Goal: Task Accomplishment & Management: Manage account settings

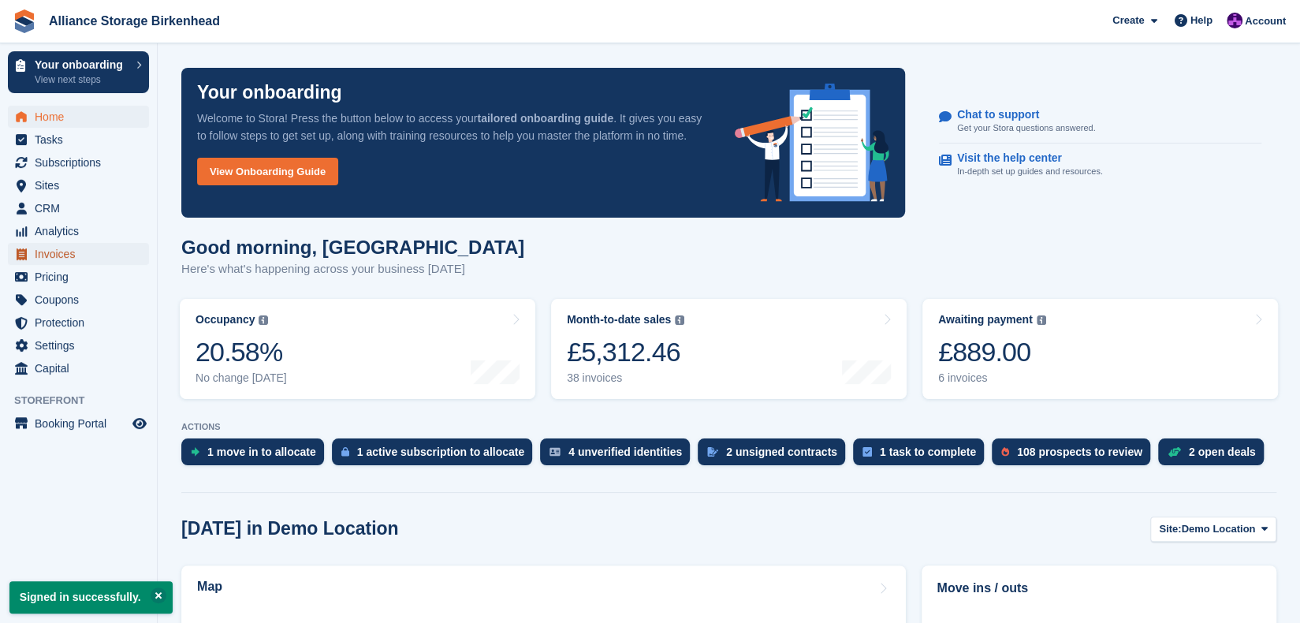
click at [110, 250] on span "Invoices" at bounding box center [82, 254] width 95 height 22
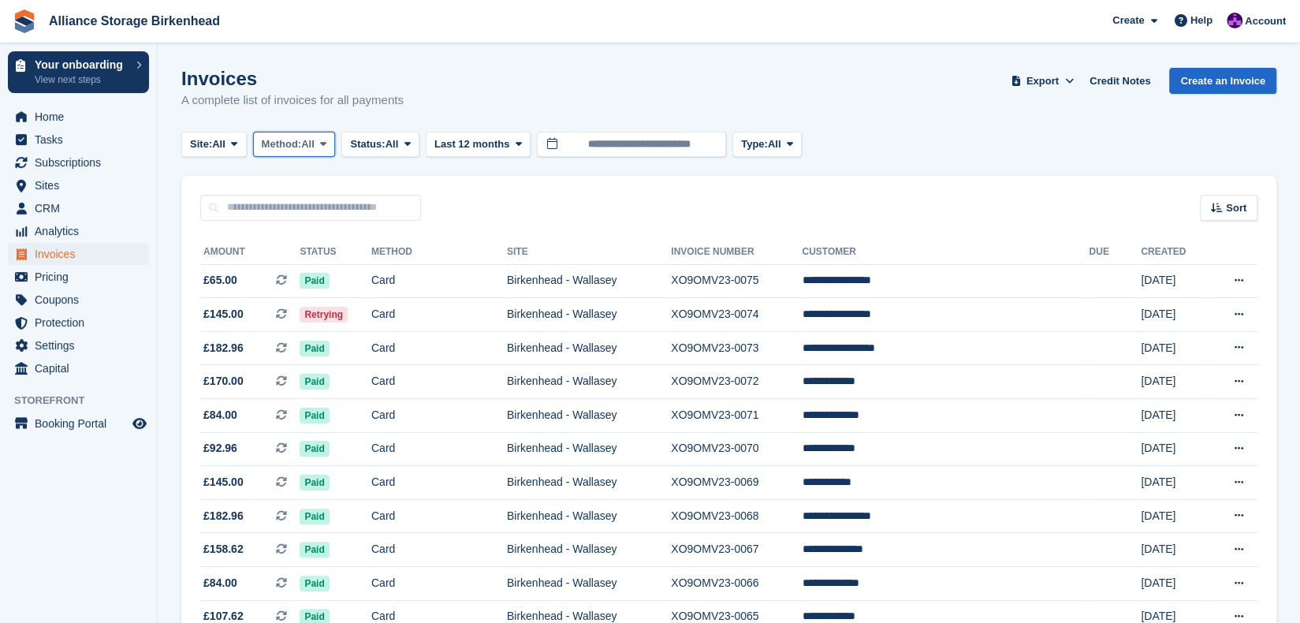
click at [312, 141] on span "All" at bounding box center [307, 144] width 13 height 16
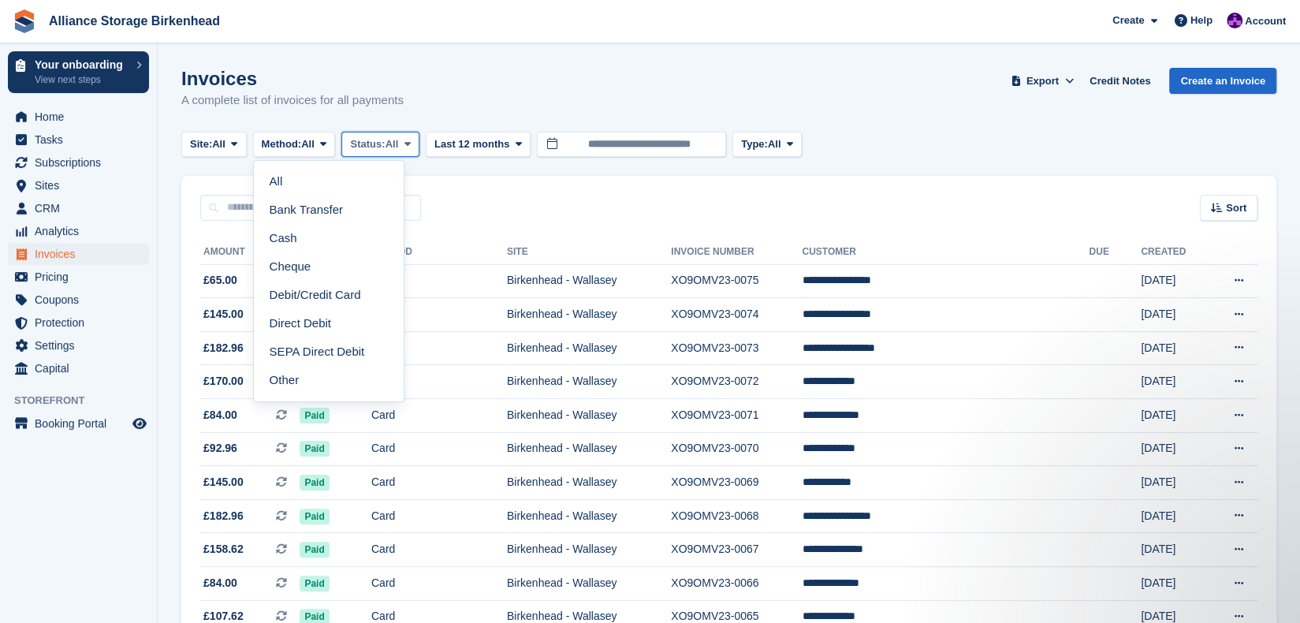
click at [399, 143] on span "All" at bounding box center [391, 144] width 13 height 16
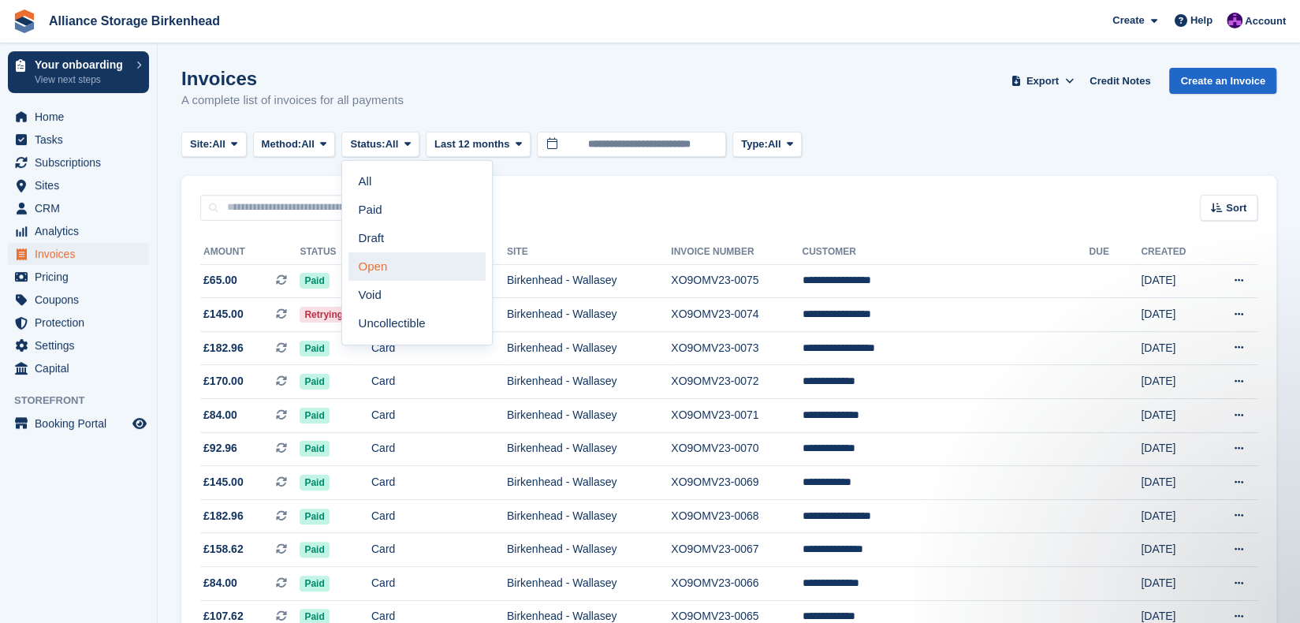
click at [399, 256] on link "Open" at bounding box center [416, 266] width 137 height 28
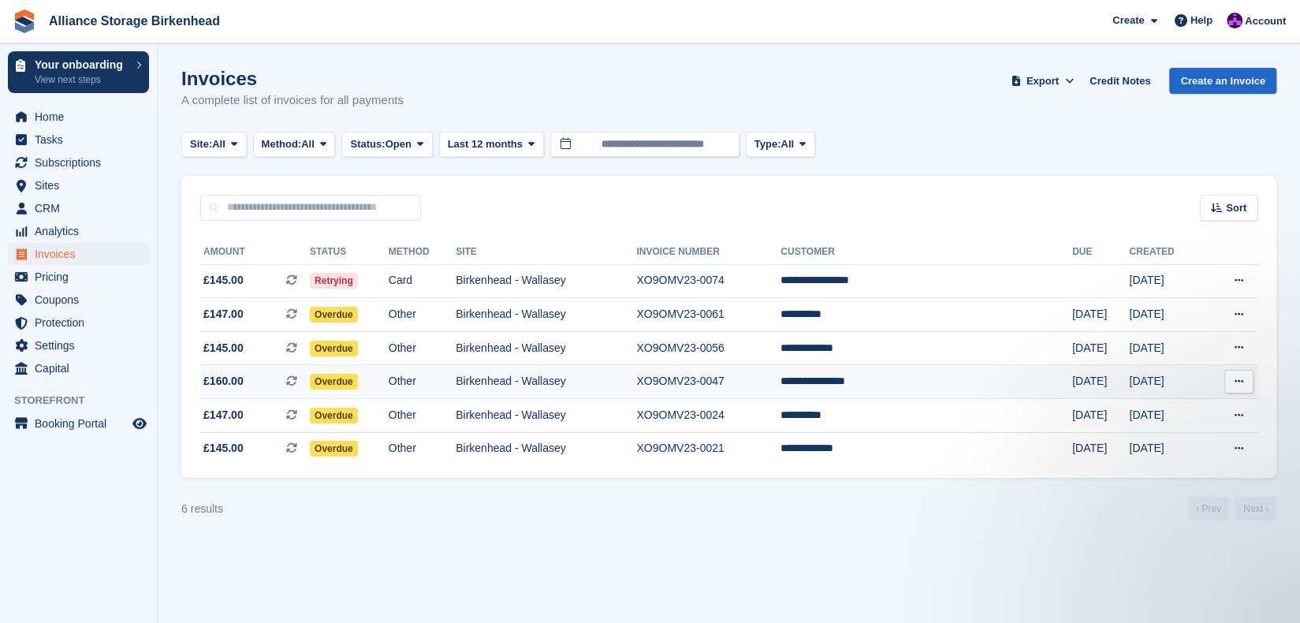
click at [557, 382] on td "Birkenhead - Wallasey" at bounding box center [546, 382] width 181 height 34
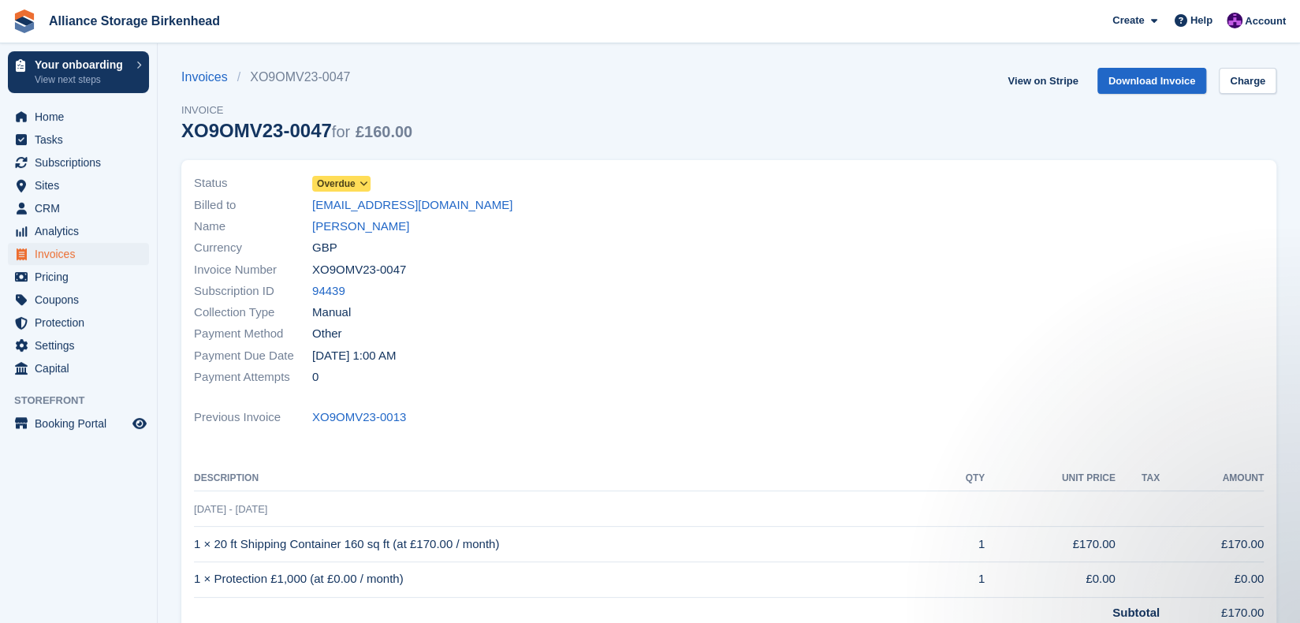
click at [329, 175] on link "Overdue" at bounding box center [341, 183] width 58 height 18
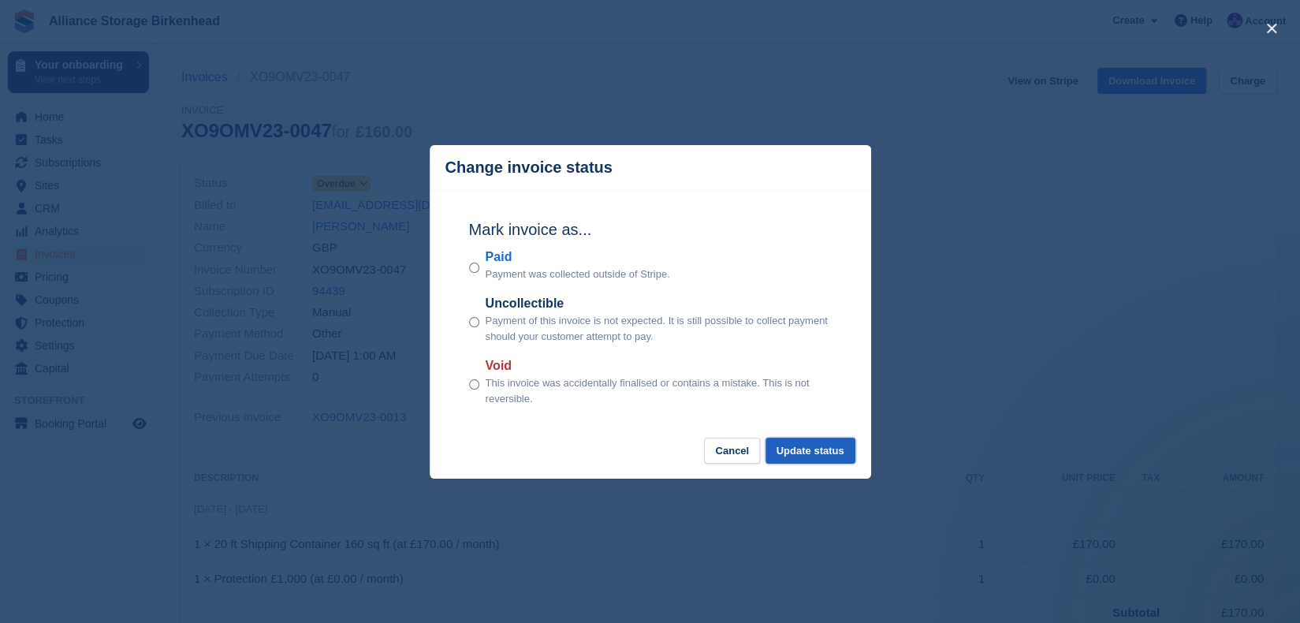
click at [803, 451] on button "Update status" at bounding box center [810, 451] width 90 height 26
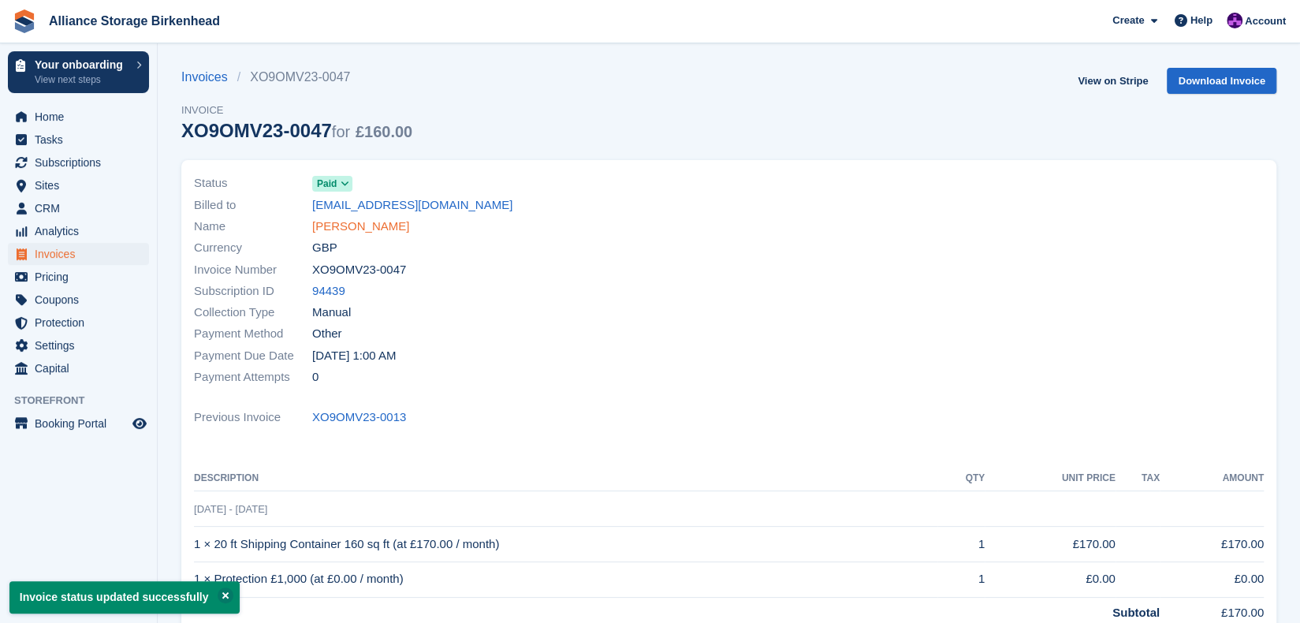
click at [369, 222] on link "Christopher Ruhe" at bounding box center [360, 227] width 97 height 18
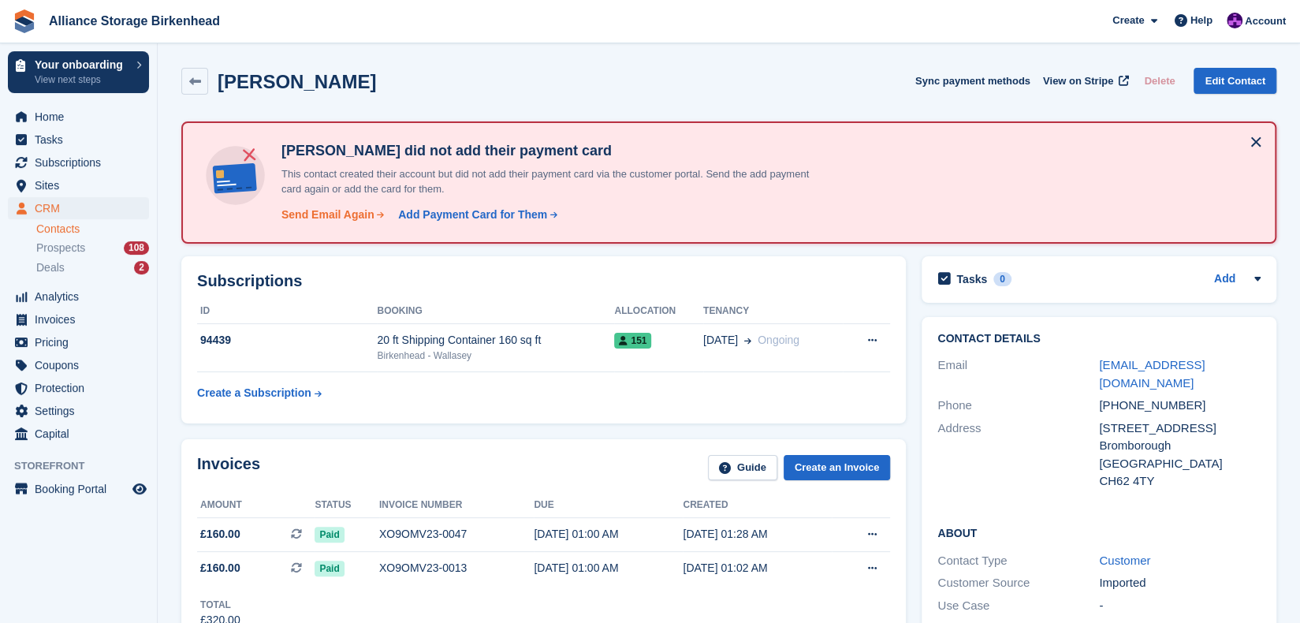
click at [337, 218] on div "Send Email Again" at bounding box center [327, 215] width 93 height 17
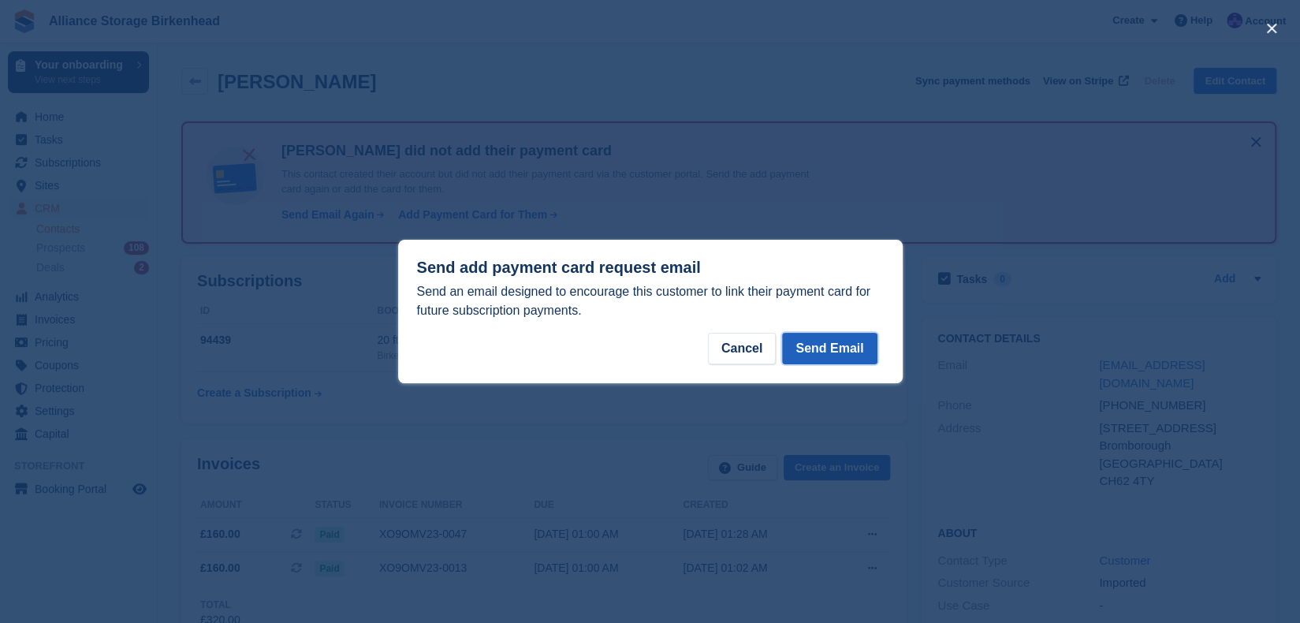
click at [814, 348] on button "Send Email" at bounding box center [829, 349] width 95 height 32
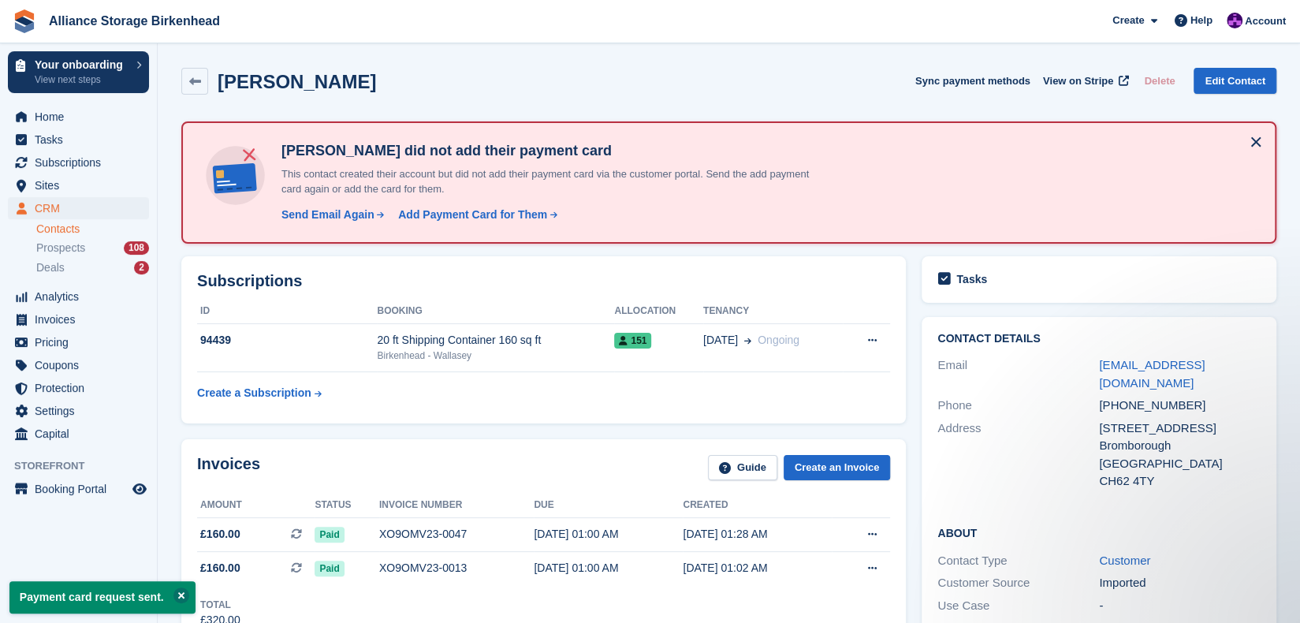
click at [178, 591] on button at bounding box center [181, 595] width 16 height 16
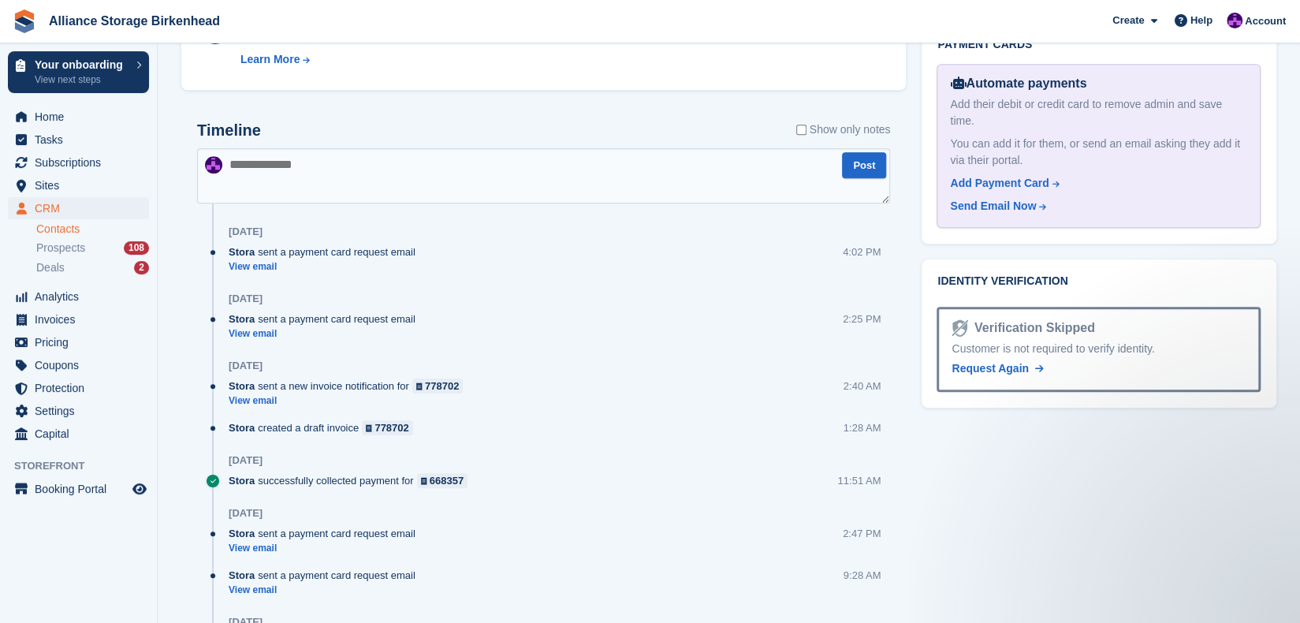
scroll to position [844, 0]
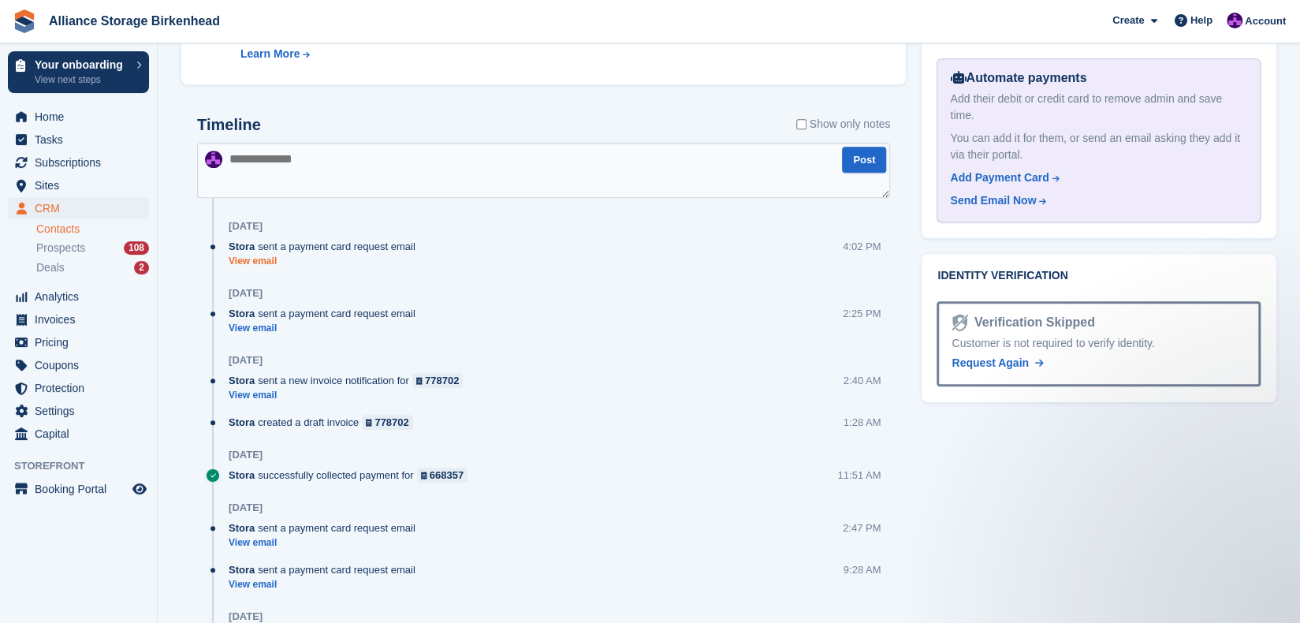
click at [254, 265] on link "View email" at bounding box center [326, 261] width 195 height 13
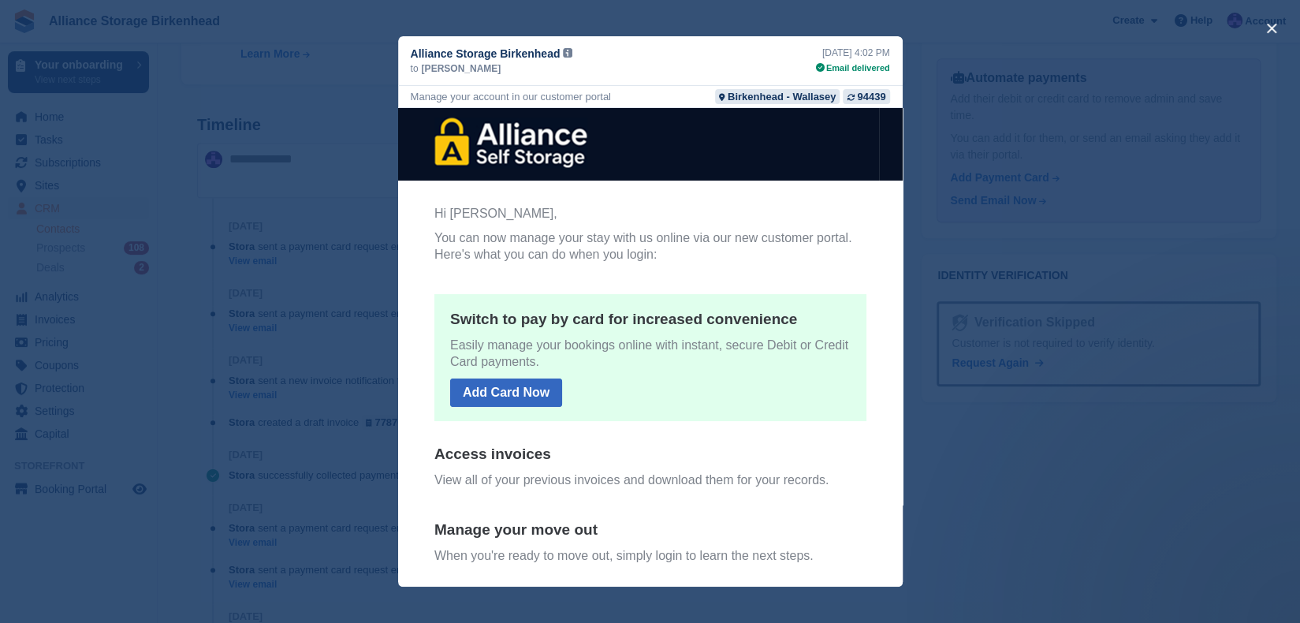
scroll to position [0, 0]
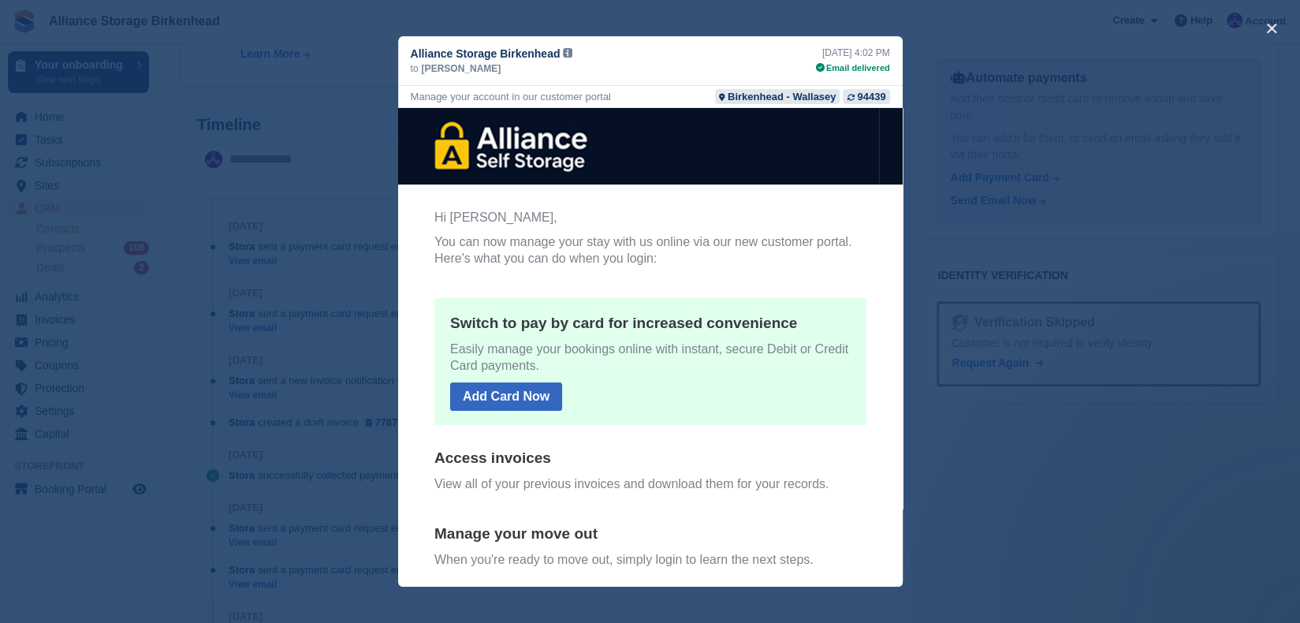
drag, startPoint x: 891, startPoint y: 220, endPoint x: 1294, endPoint y: 215, distance: 403.6
click at [943, 99] on div "close" at bounding box center [650, 311] width 1300 height 623
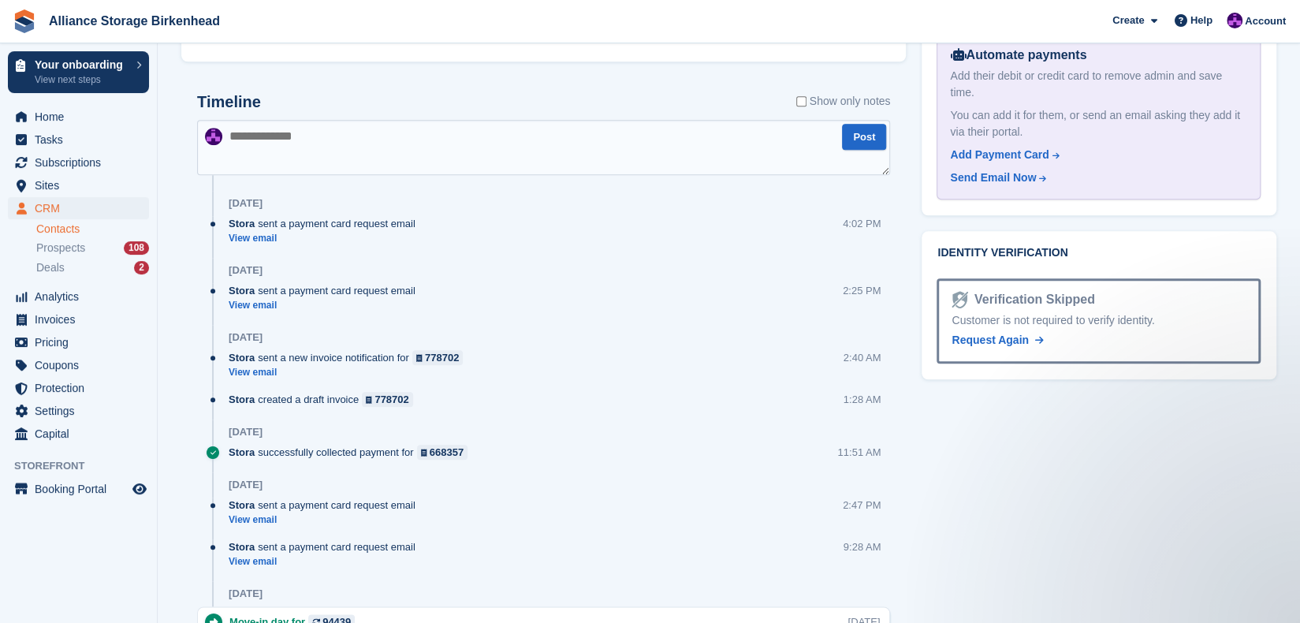
scroll to position [870, 0]
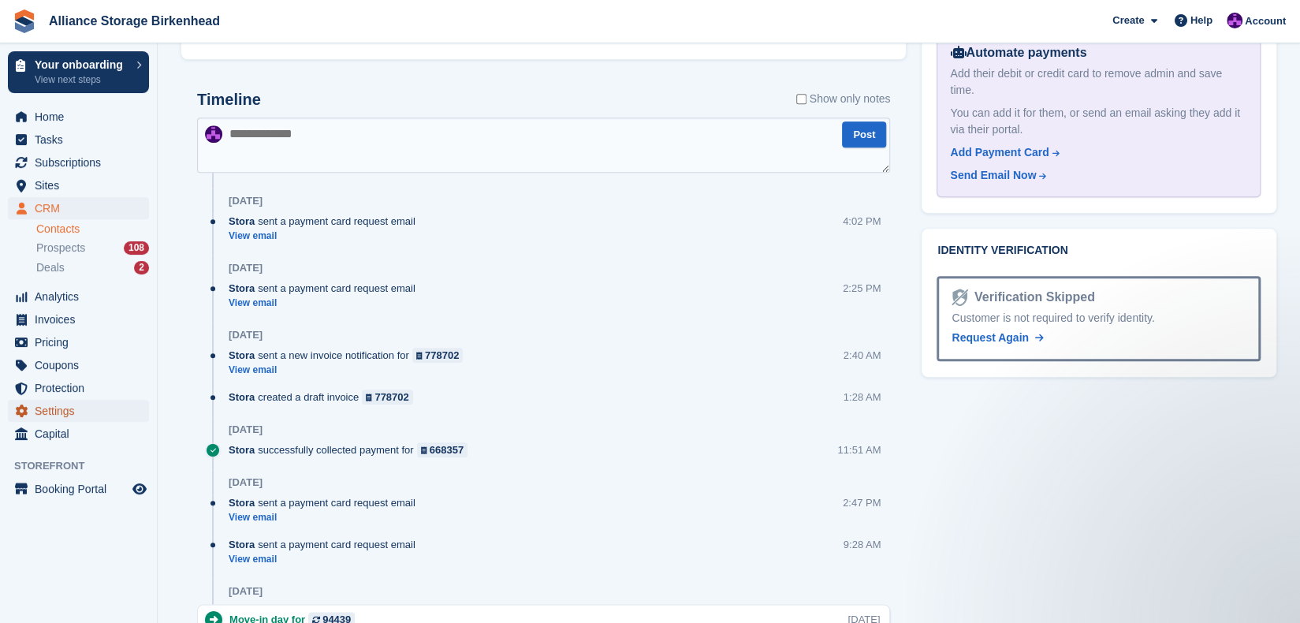
click at [64, 412] on span "Settings" at bounding box center [82, 411] width 95 height 22
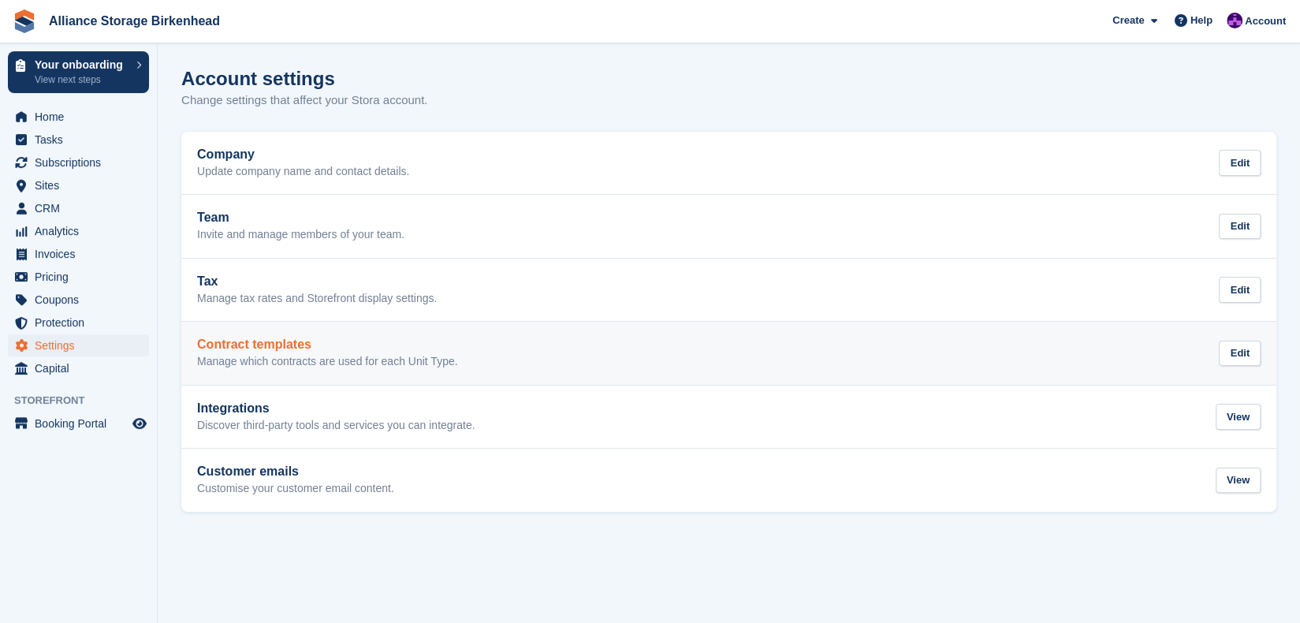
click at [396, 370] on link "Contract templates Manage which contracts are used for each Unit Type. Edit" at bounding box center [728, 353] width 1095 height 63
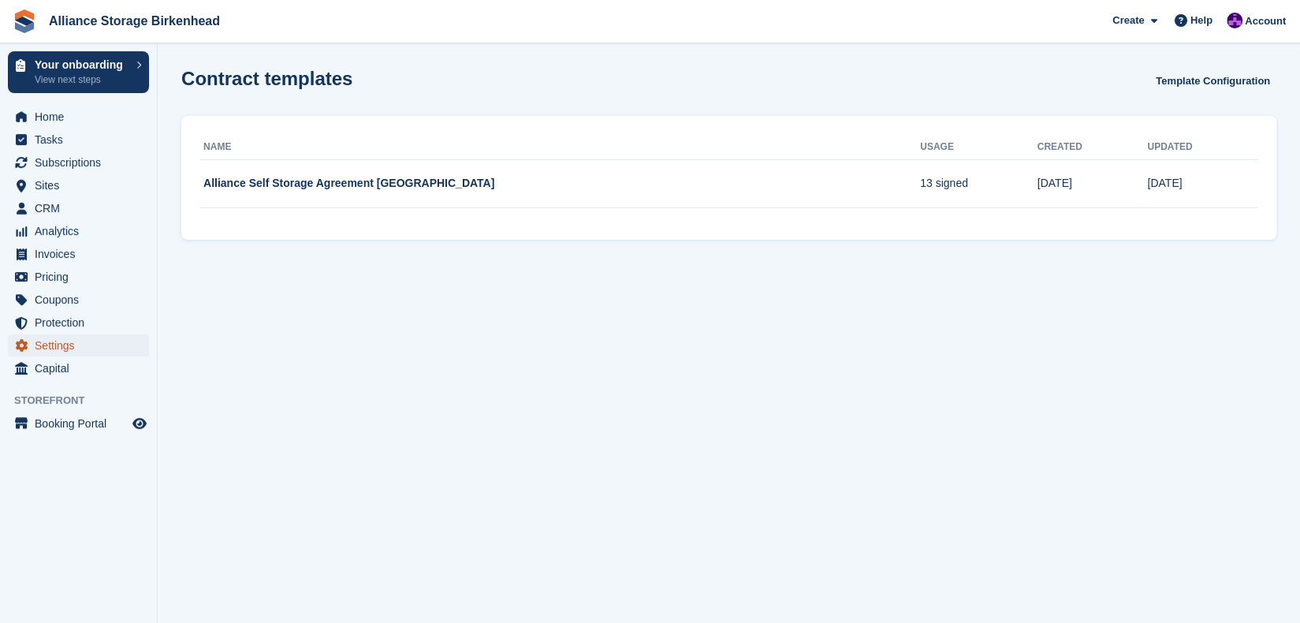
click at [58, 344] on span "Settings" at bounding box center [82, 345] width 95 height 22
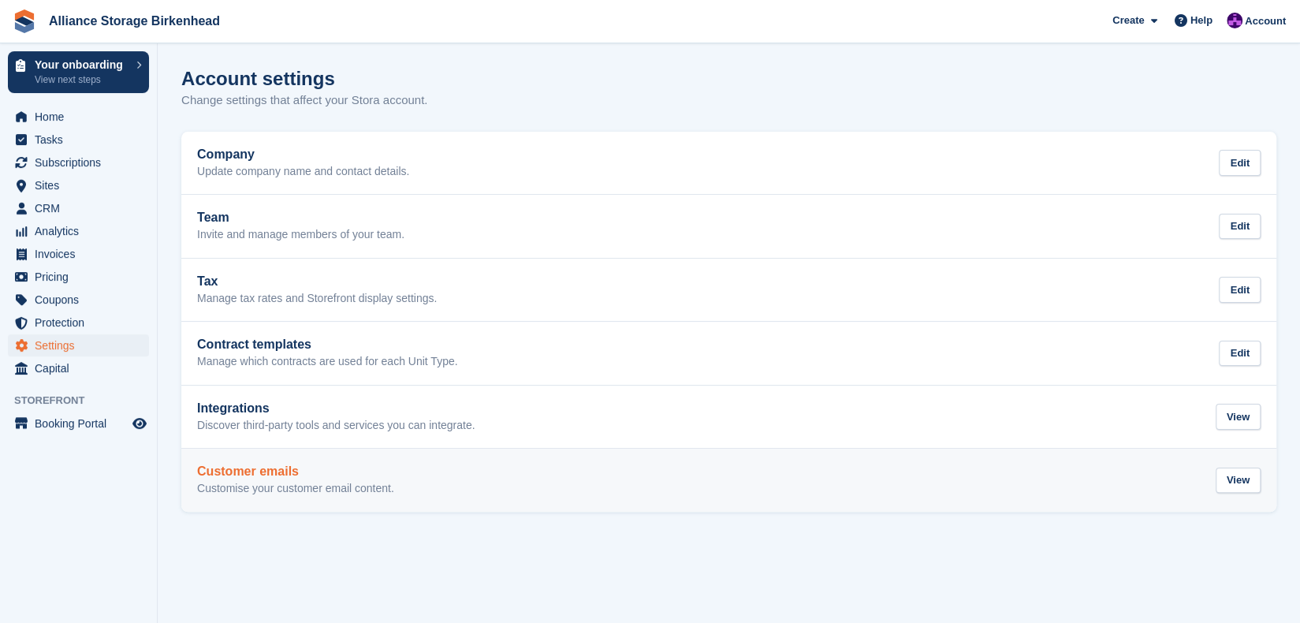
click at [382, 469] on h2 "Customer emails" at bounding box center [295, 471] width 197 height 14
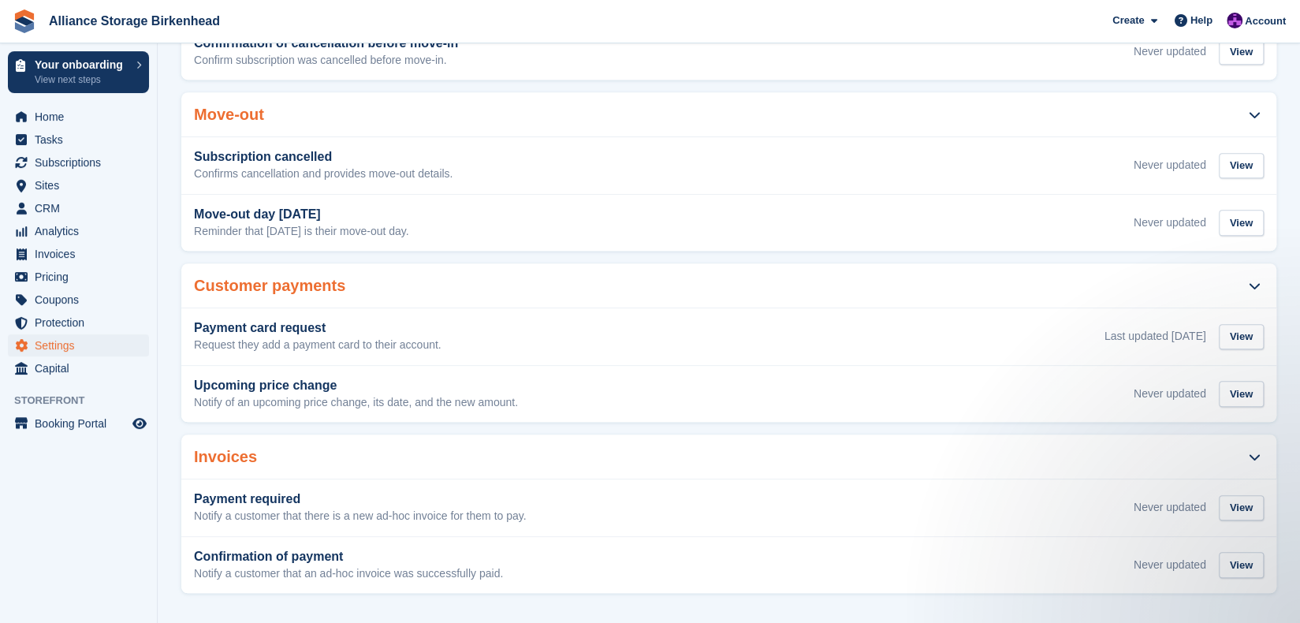
scroll to position [661, 0]
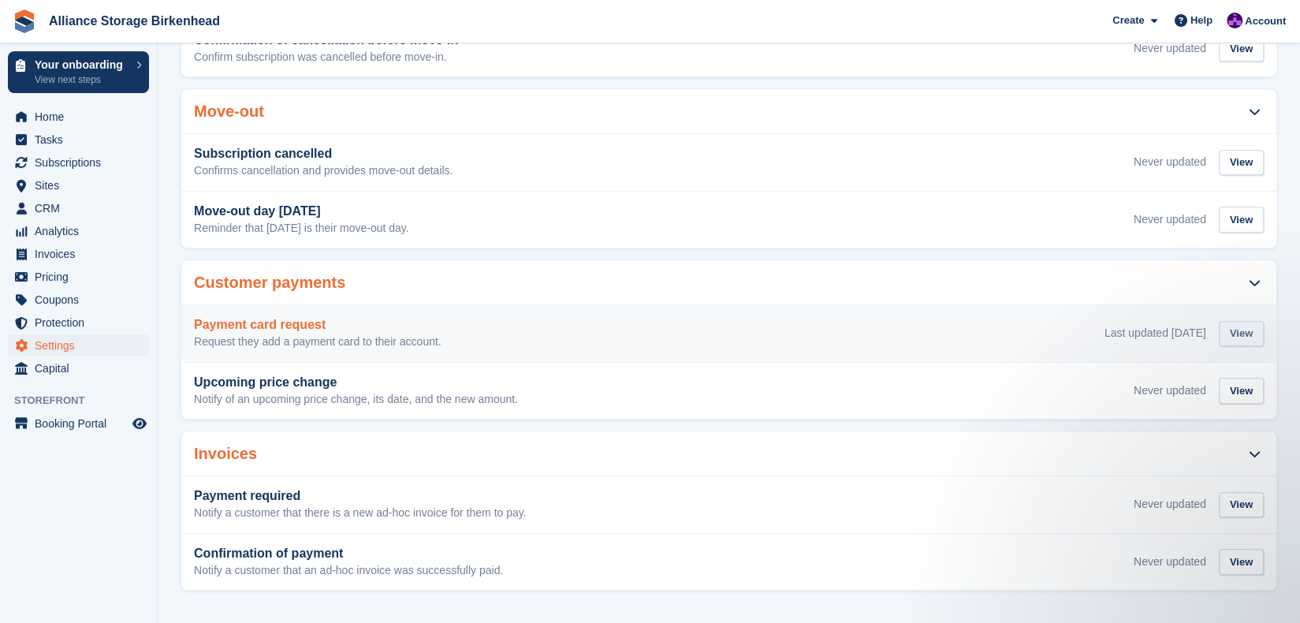
click at [1233, 336] on div "View" at bounding box center [1241, 334] width 45 height 26
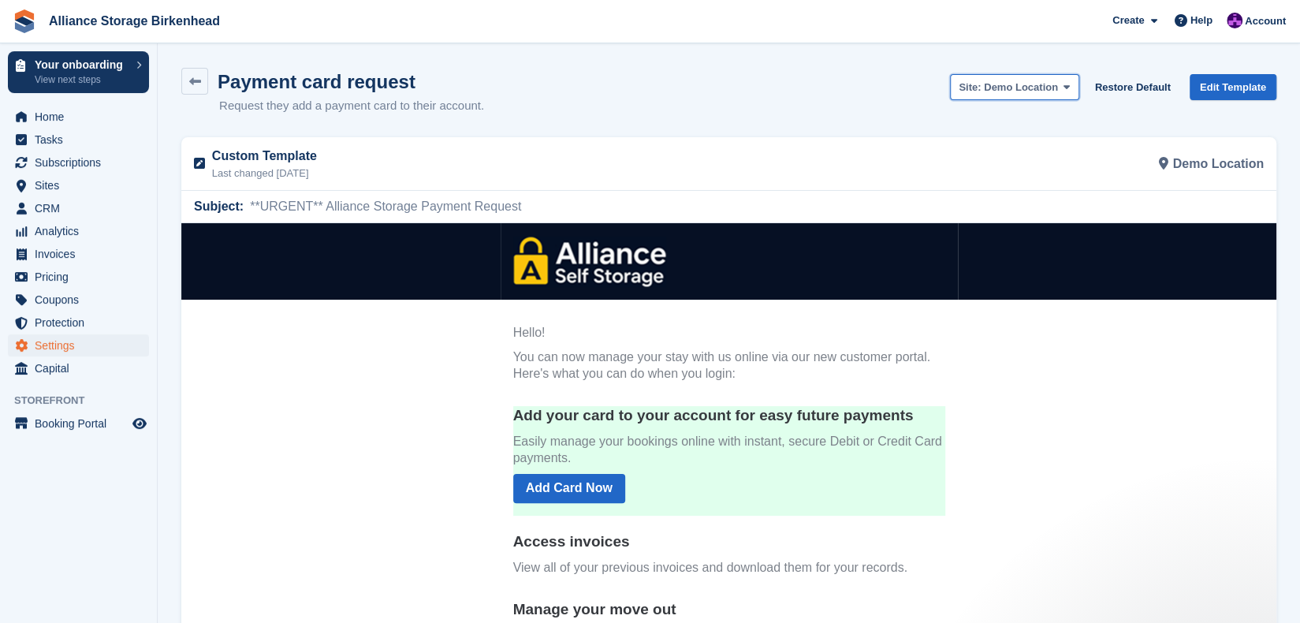
click at [1052, 86] on span "Demo Location" at bounding box center [1021, 87] width 74 height 12
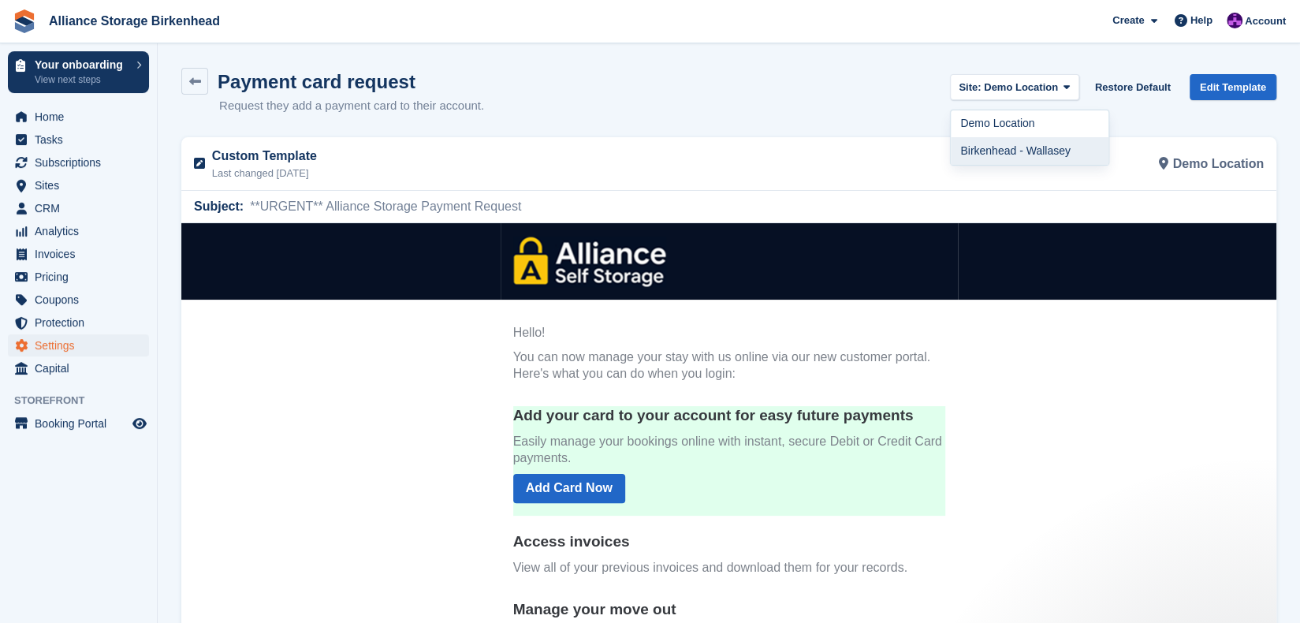
click at [1037, 147] on link "Birkenhead - Wallasey" at bounding box center [1030, 151] width 158 height 28
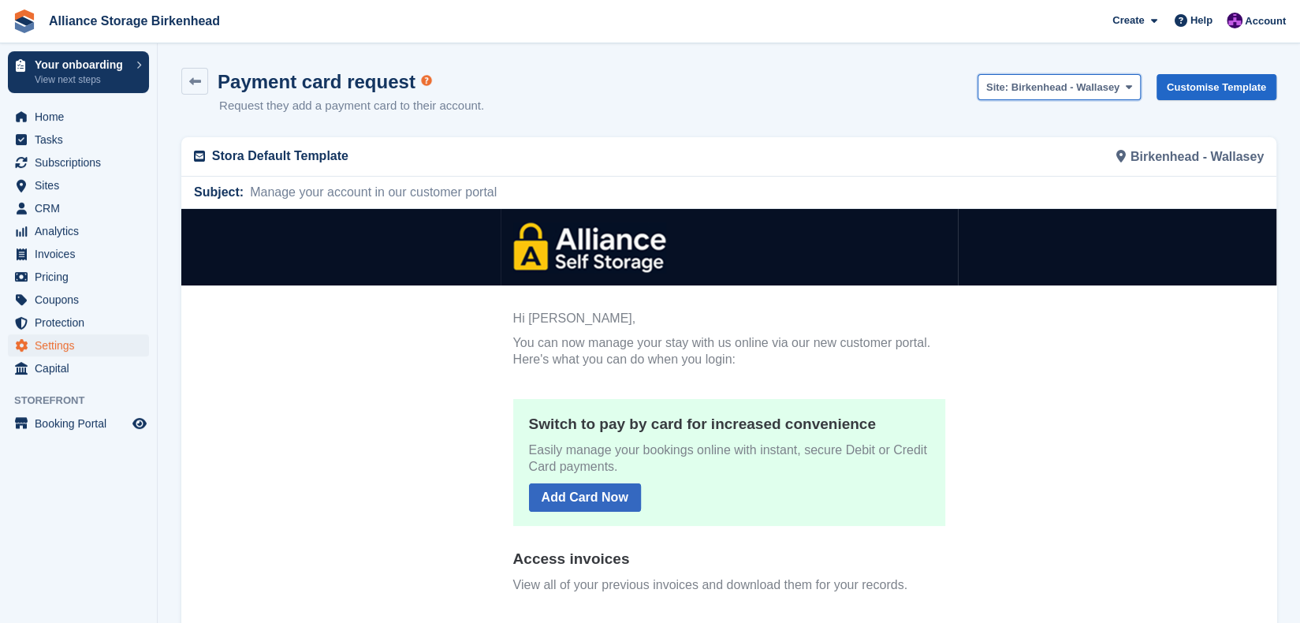
click at [1090, 75] on button "Site: Birkenhead - Wallasey" at bounding box center [1059, 87] width 163 height 26
click at [1075, 127] on link "Demo Location" at bounding box center [1057, 124] width 158 height 28
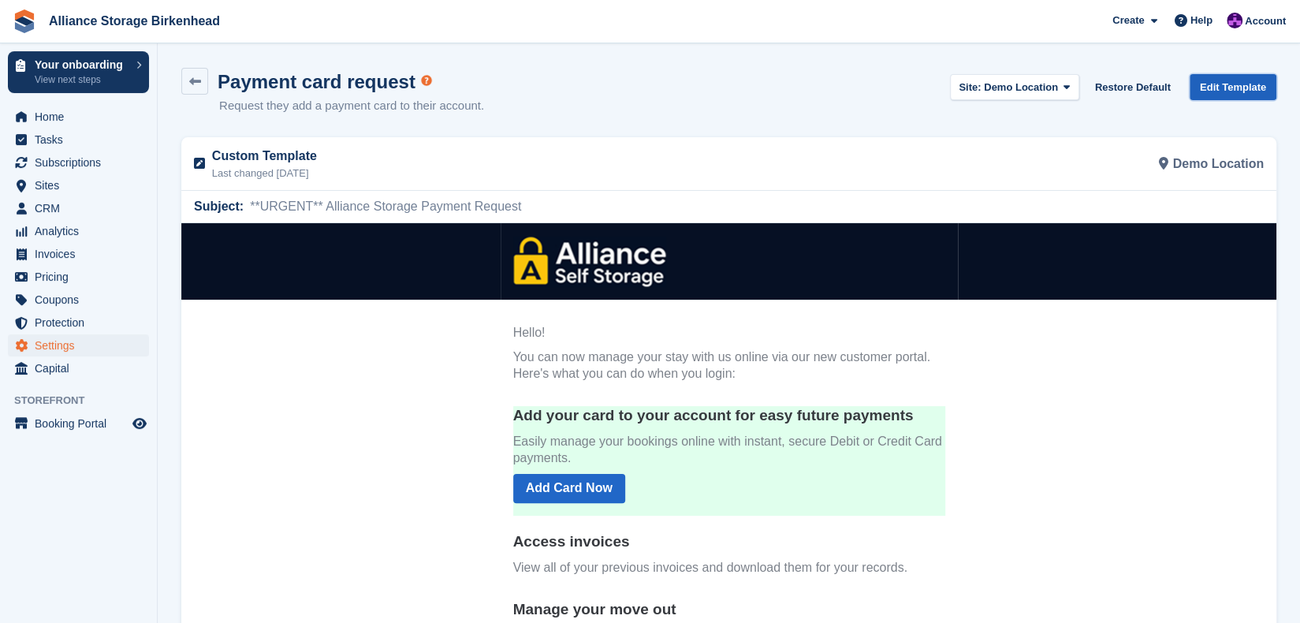
click at [1249, 88] on link "Edit Template" at bounding box center [1233, 87] width 87 height 26
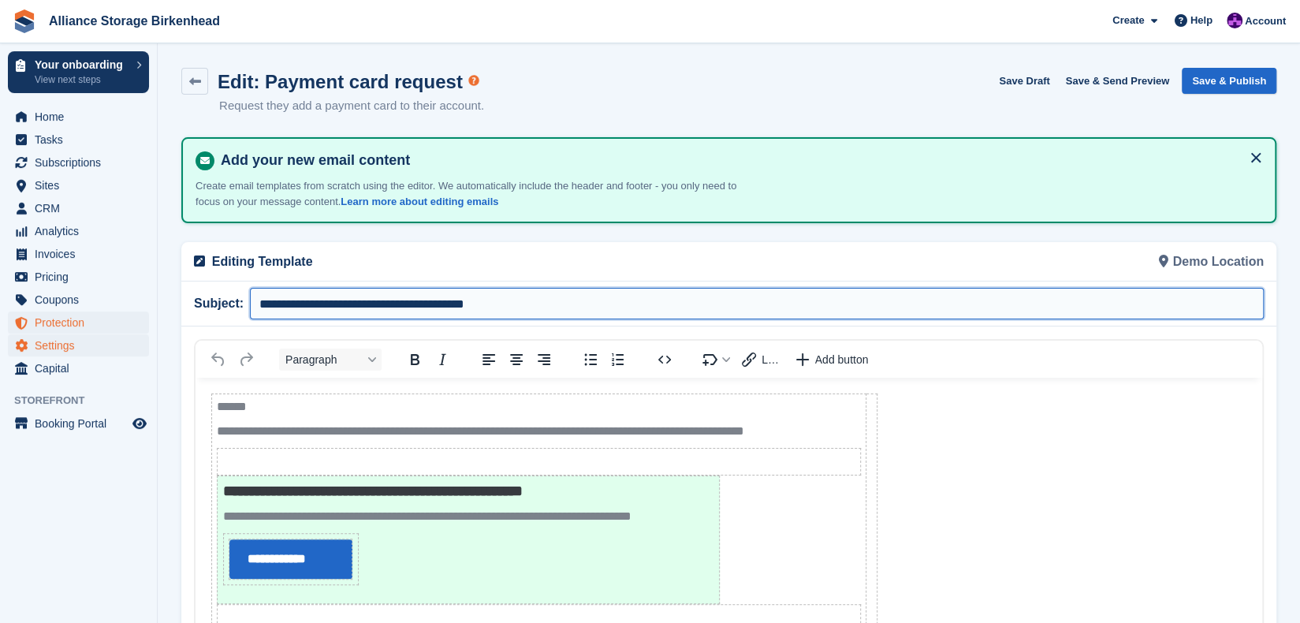
drag, startPoint x: 560, startPoint y: 300, endPoint x: 144, endPoint y: 316, distance: 415.7
click at [144, 316] on div "Your onboarding View next steps Home Tasks Subscriptions Subscriptions Subscrip…" at bounding box center [650, 507] width 1300 height 1015
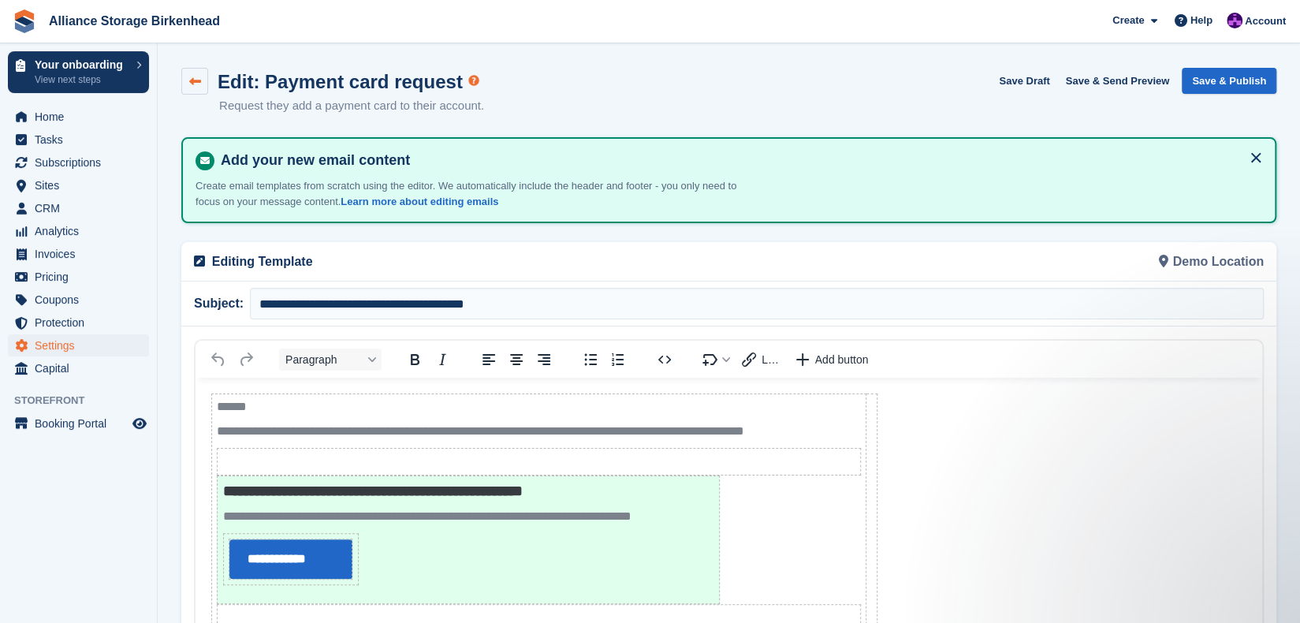
click at [207, 81] on link at bounding box center [194, 81] width 27 height 27
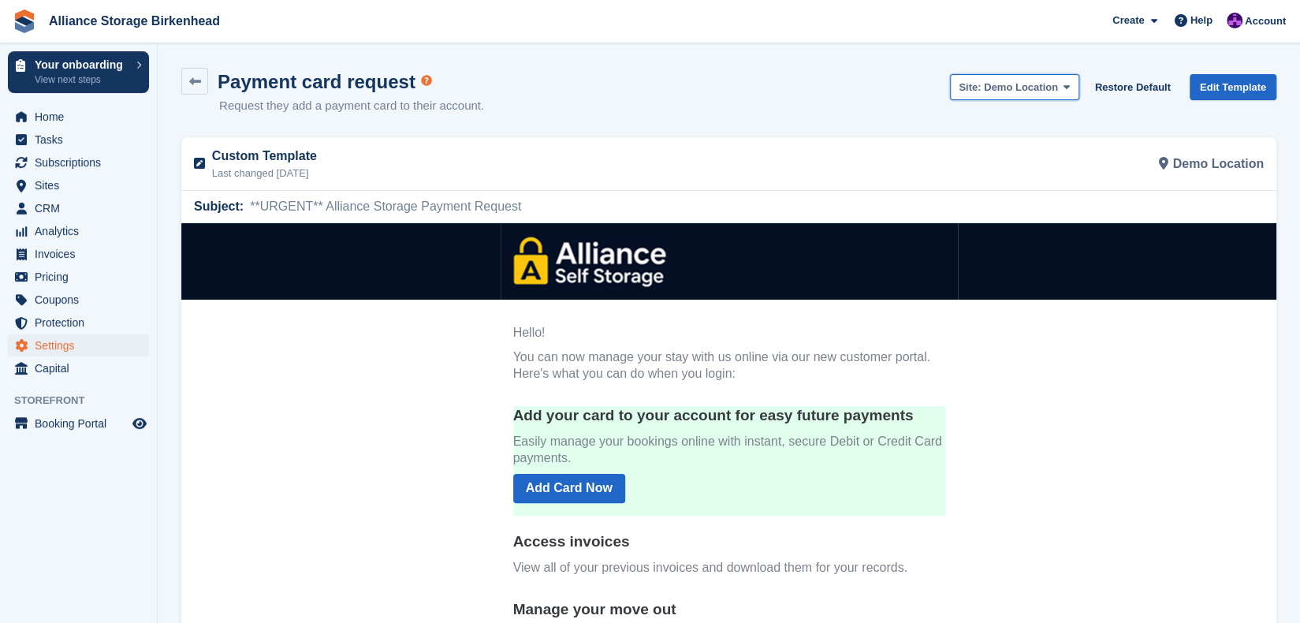
click at [1026, 89] on span "Demo Location" at bounding box center [1021, 87] width 74 height 12
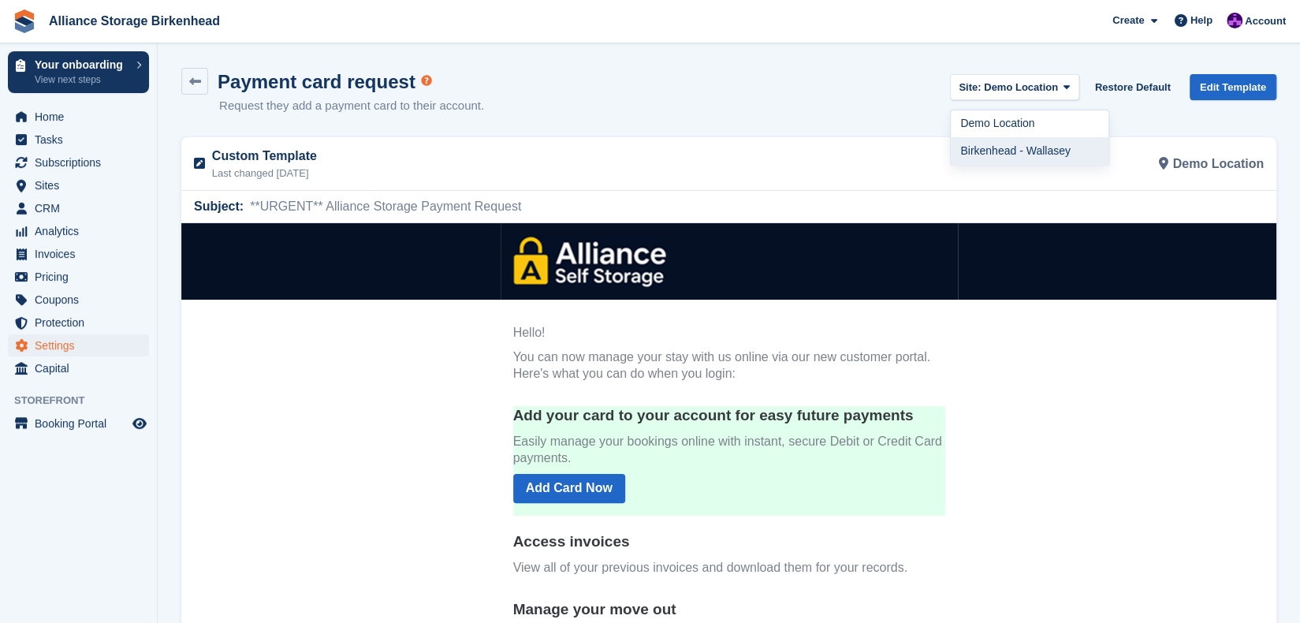
click at [1020, 144] on link "Birkenhead - Wallasey" at bounding box center [1030, 151] width 158 height 28
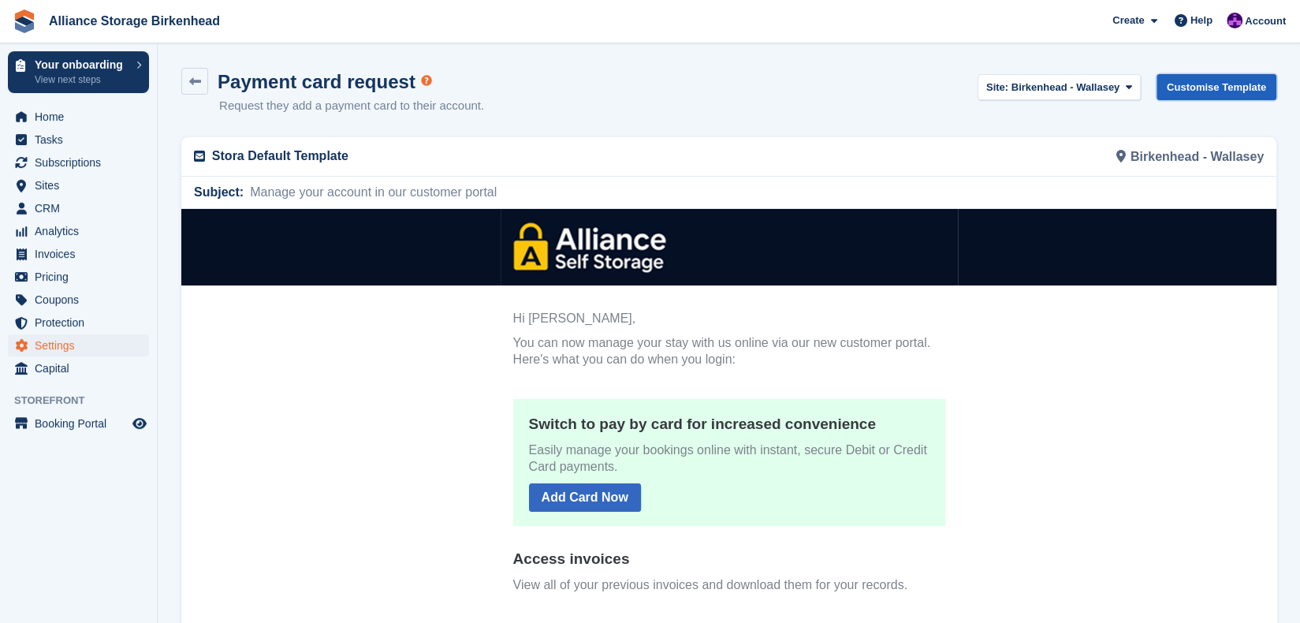
click at [1248, 86] on link "Customise Template" at bounding box center [1216, 87] width 120 height 26
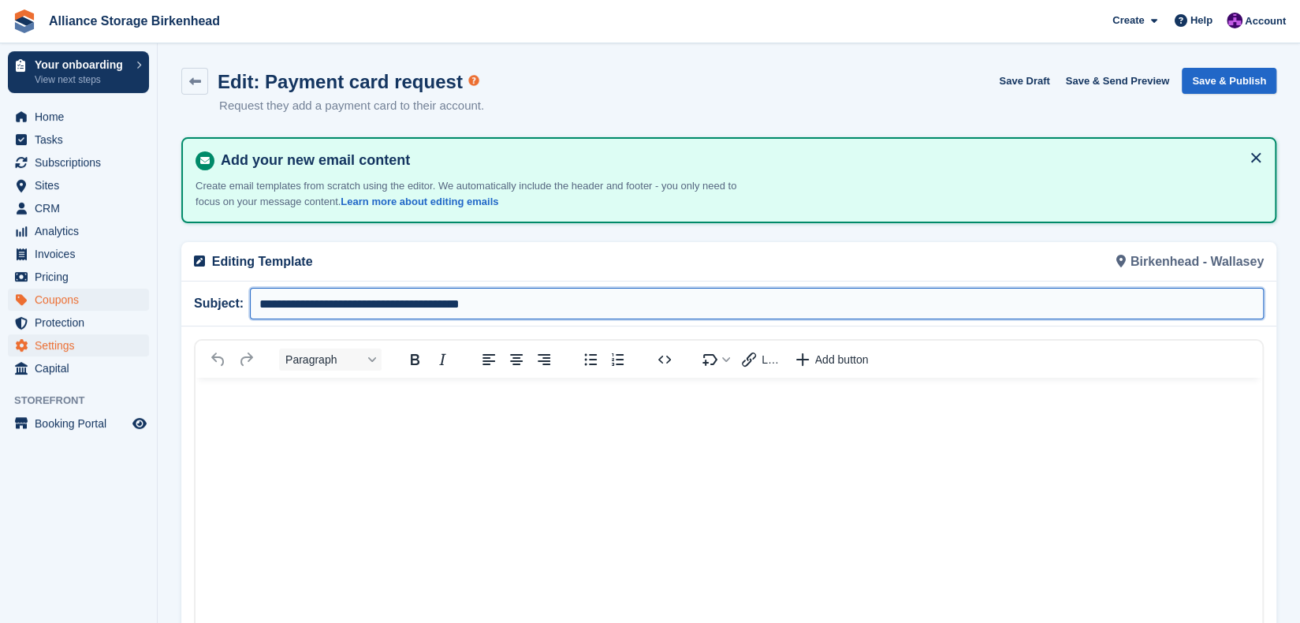
drag, startPoint x: 522, startPoint y: 301, endPoint x: 113, endPoint y: 304, distance: 409.1
click at [113, 304] on div "Your onboarding View next steps Home Tasks Subscriptions Subscriptions Subscrip…" at bounding box center [650, 507] width 1300 height 1015
paste input "*"
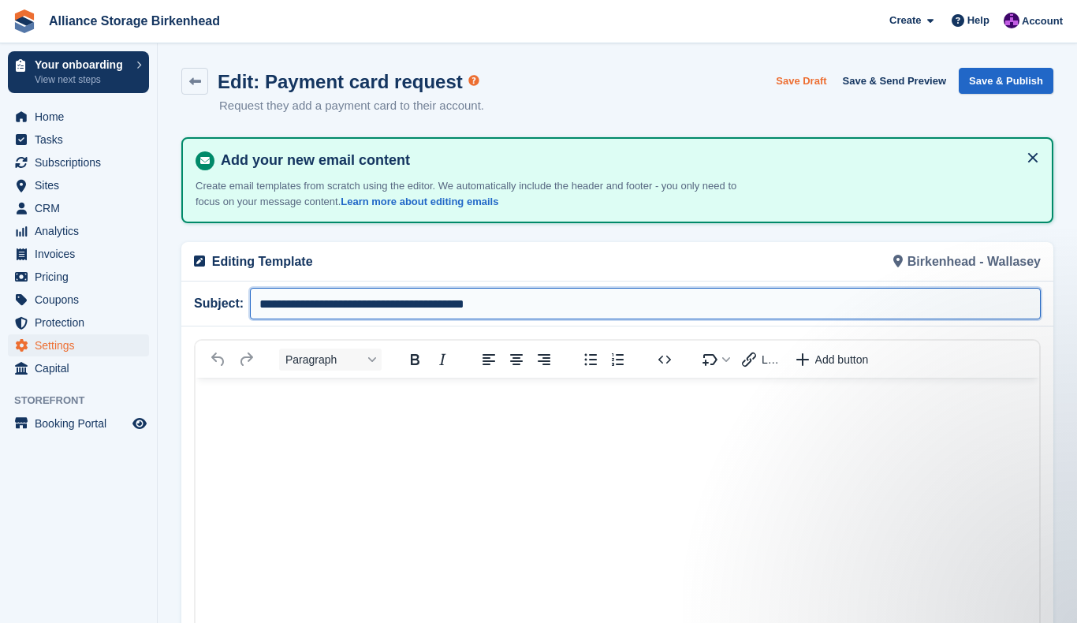
type input "**********"
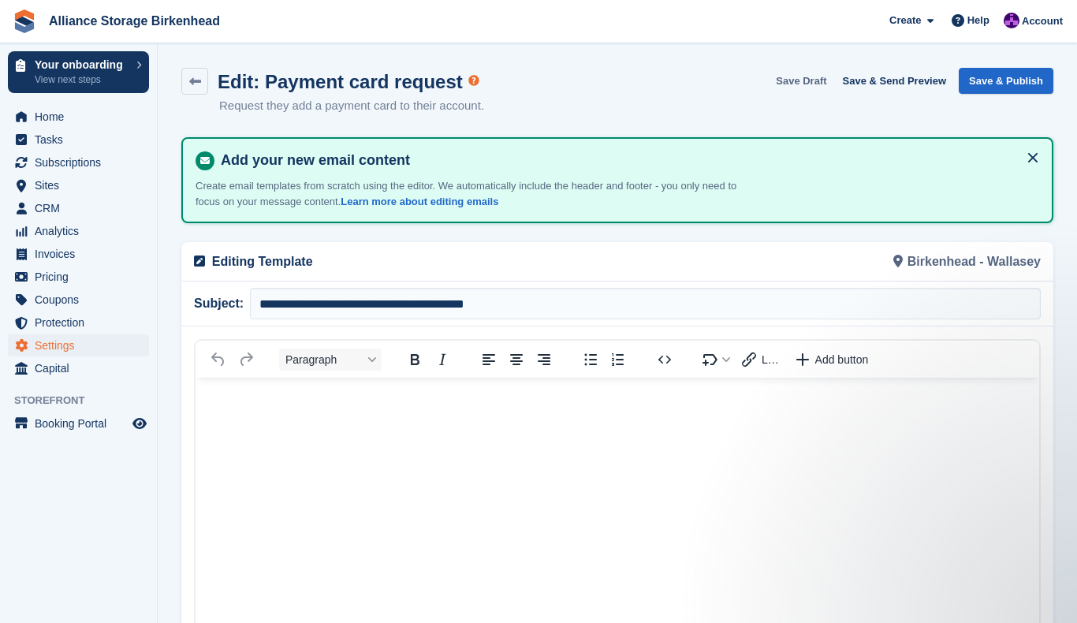
click at [814, 81] on button "Save Draft" at bounding box center [800, 81] width 63 height 26
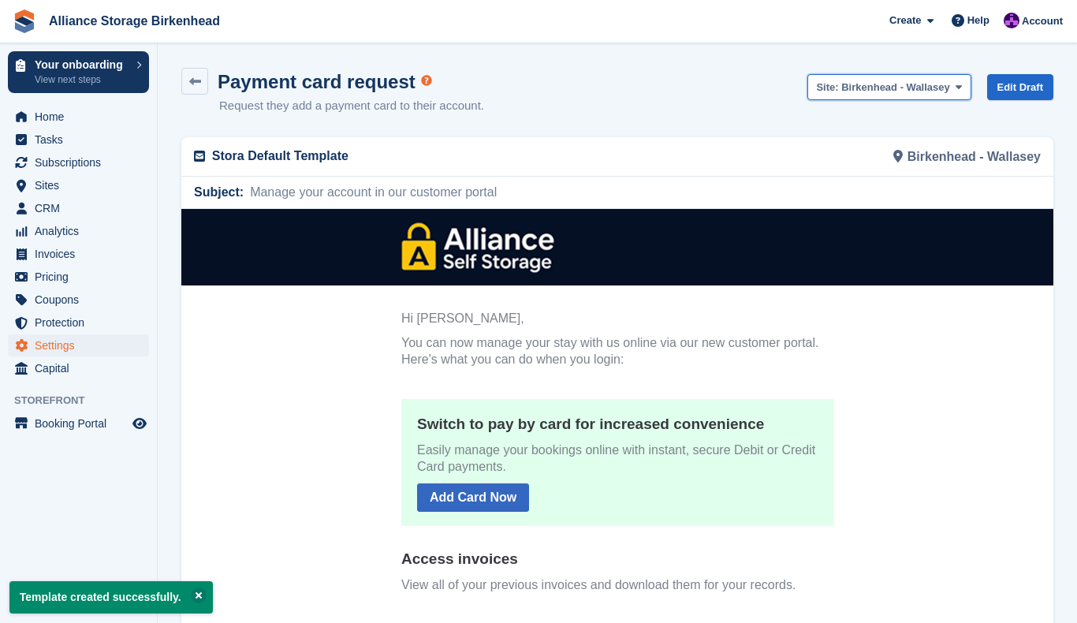
click at [891, 89] on span "Birkenhead - Wallasey" at bounding box center [895, 87] width 109 height 12
click at [874, 132] on link "Demo Location" at bounding box center [887, 124] width 158 height 28
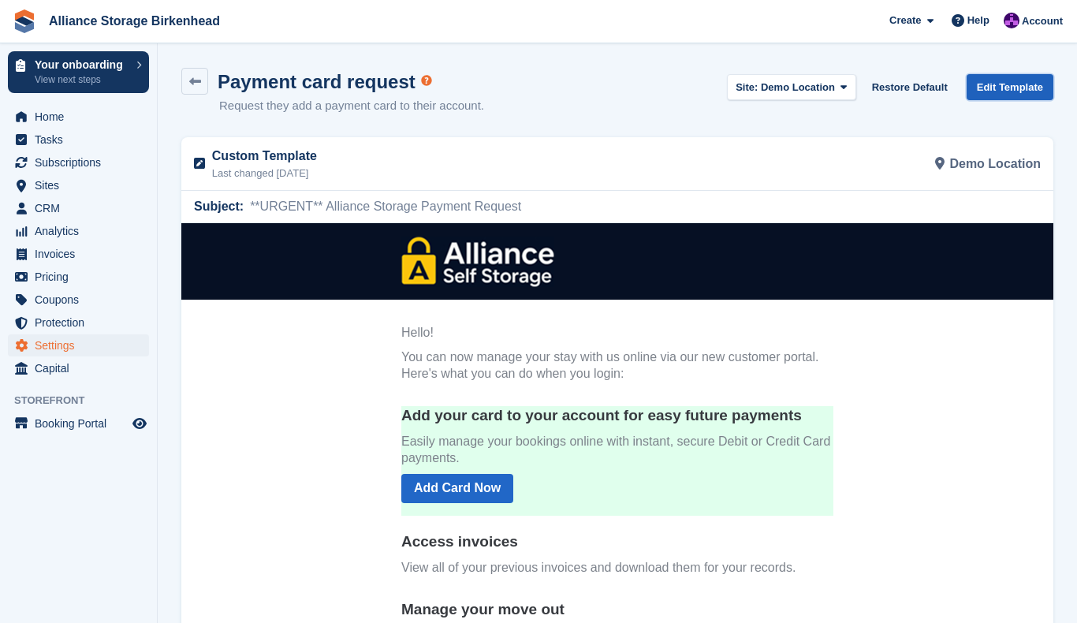
click at [1022, 78] on link "Edit Template" at bounding box center [1009, 87] width 87 height 26
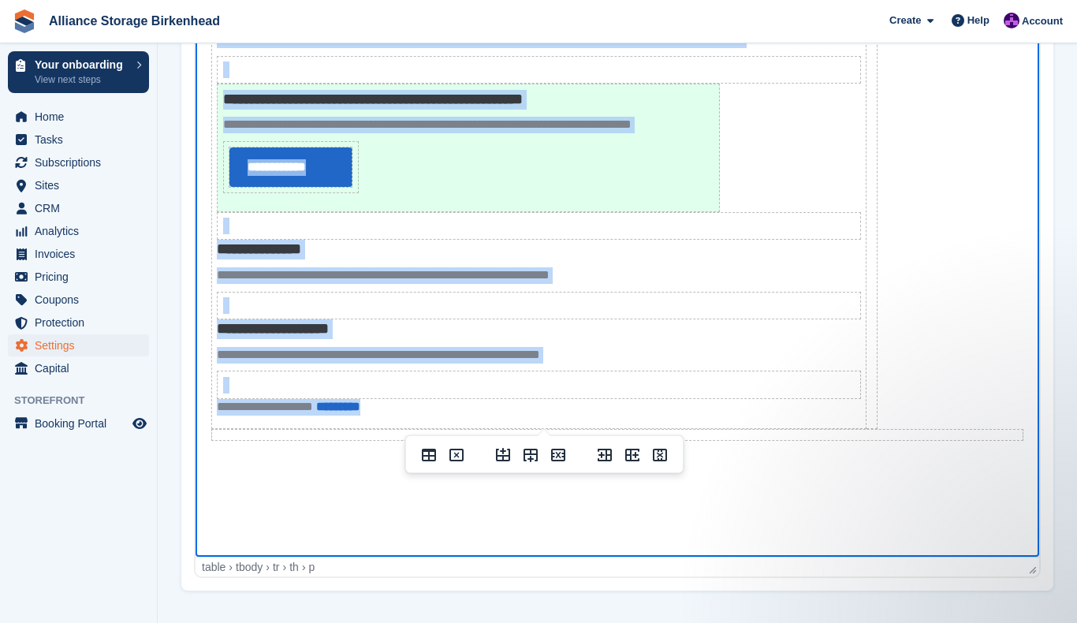
drag, startPoint x: 218, startPoint y: 14, endPoint x: 451, endPoint y: 408, distance: 457.4
click at [451, 408] on th "**********" at bounding box center [539, 215] width 654 height 426
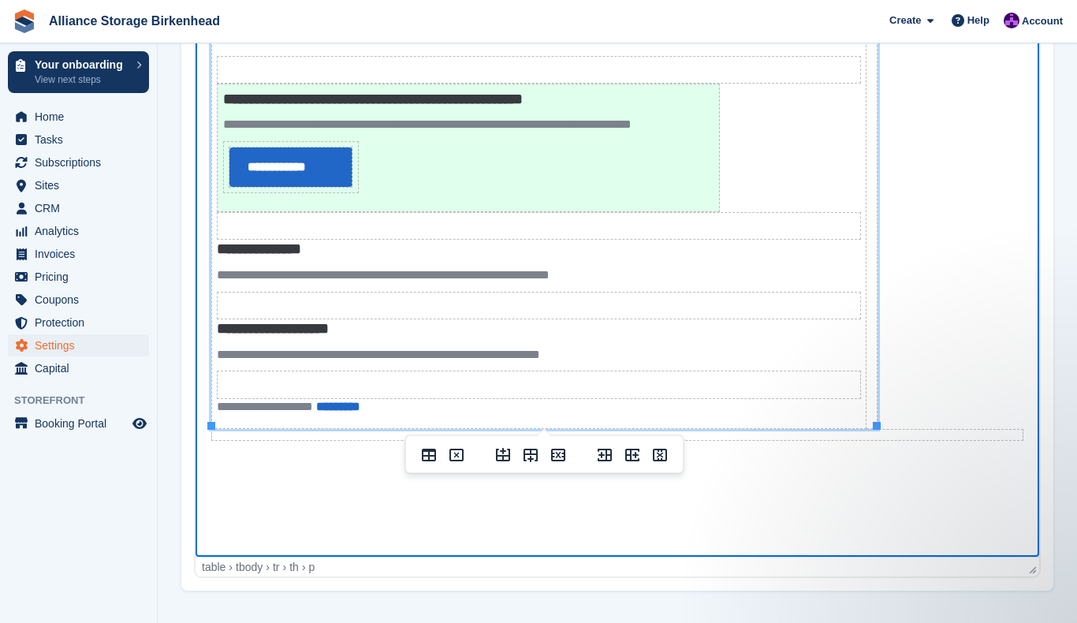
click at [978, 264] on body "**********" at bounding box center [617, 233] width 843 height 495
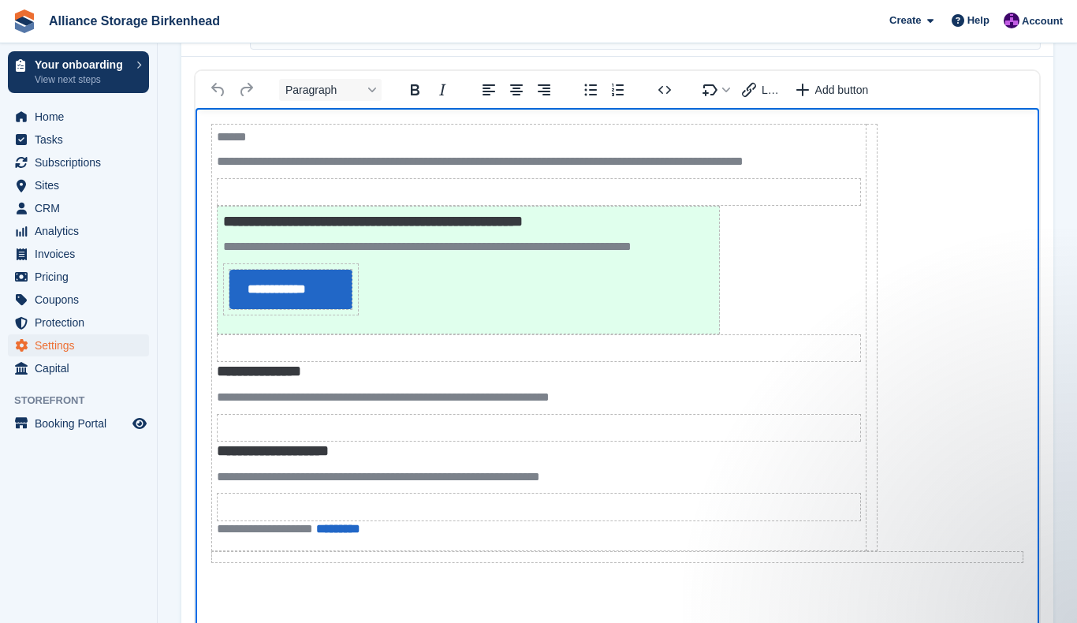
drag, startPoint x: 1086, startPoint y: 414, endPoint x: 476, endPoint y: 130, distance: 672.2
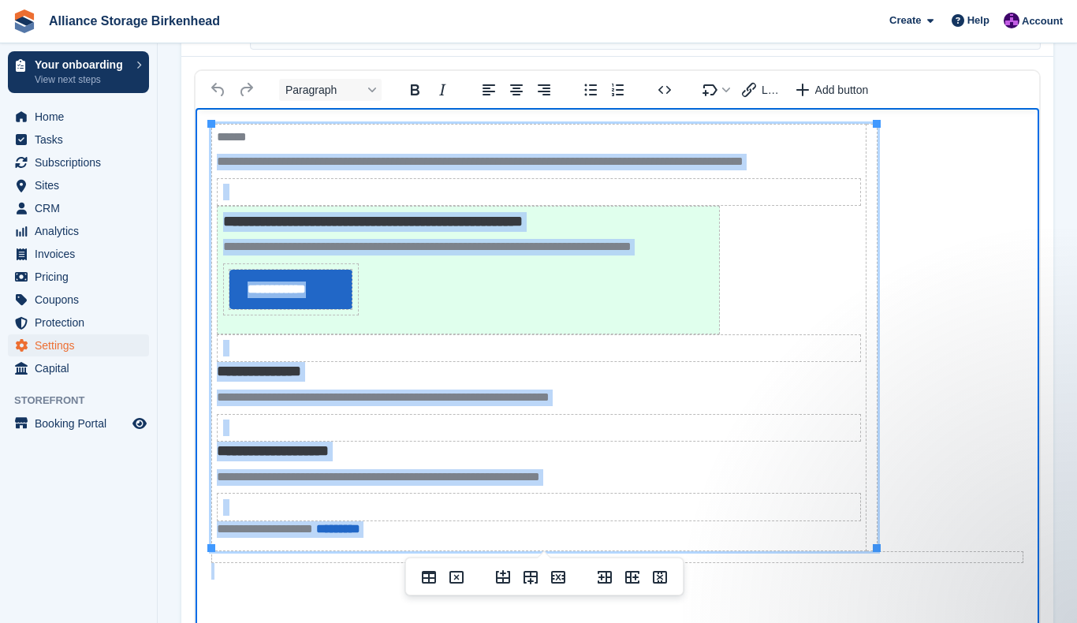
drag, startPoint x: 218, startPoint y: 161, endPoint x: 612, endPoint y: 550, distance: 554.1
click at [612, 550] on body "**********" at bounding box center [617, 355] width 843 height 495
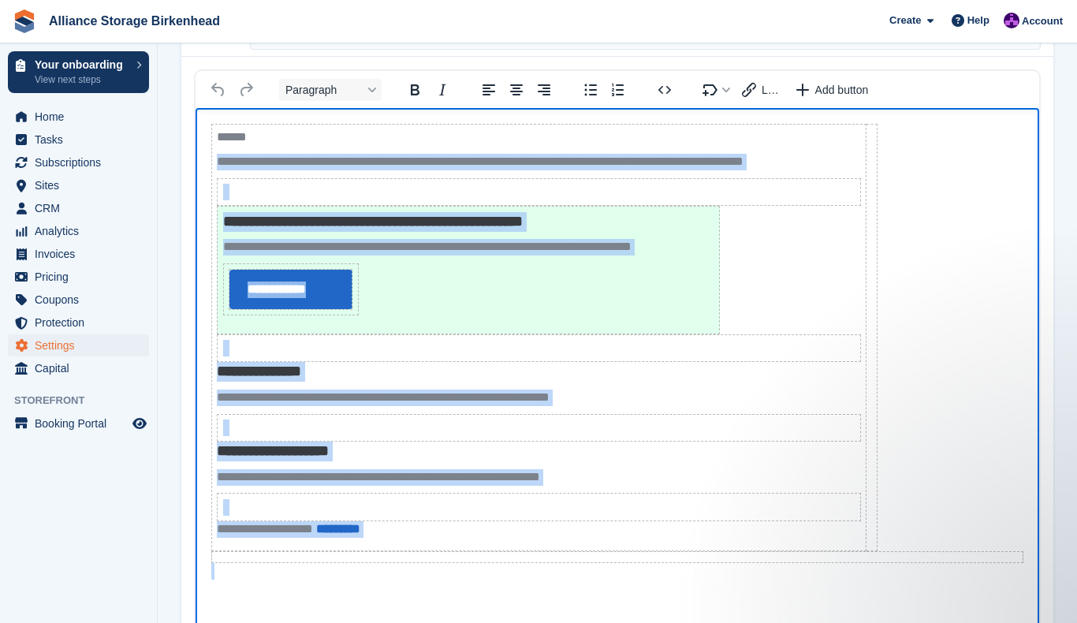
copy body "**********"
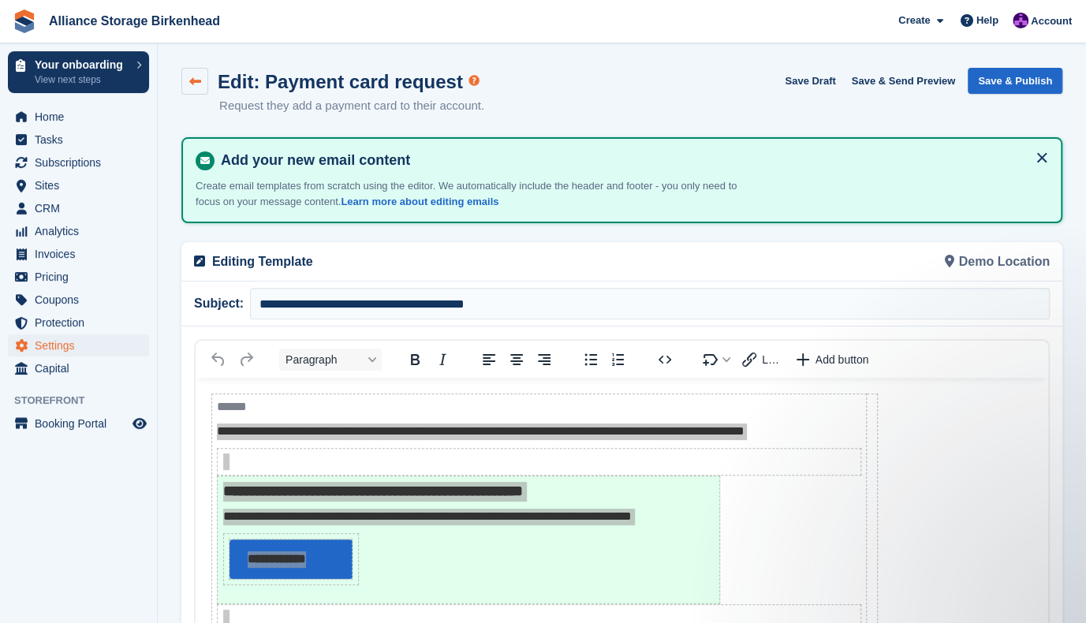
click at [202, 78] on link at bounding box center [194, 81] width 27 height 27
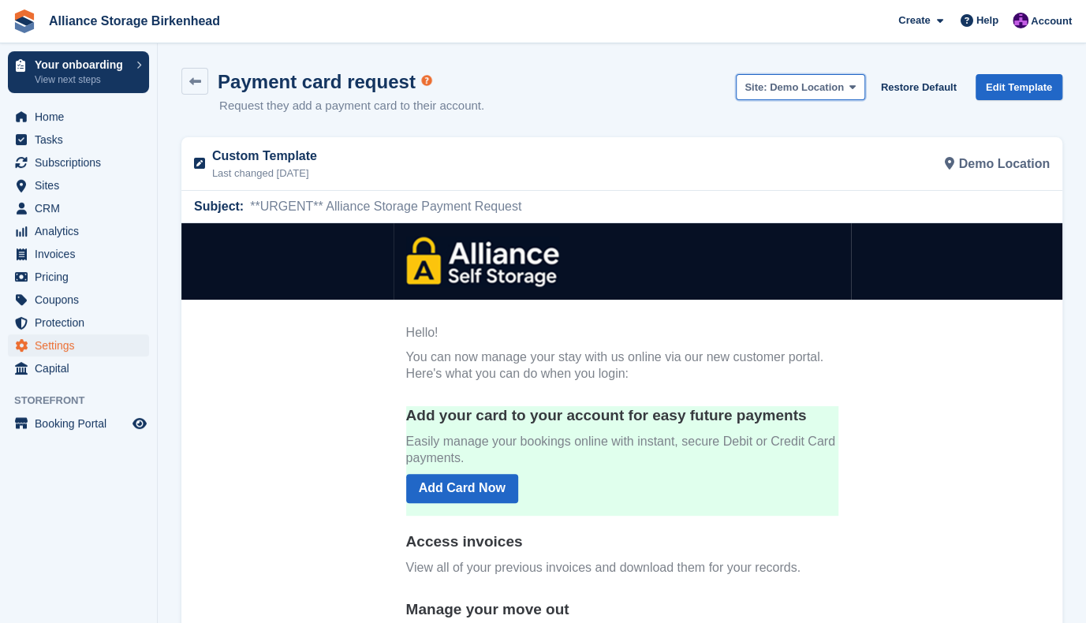
click at [840, 84] on span "Demo Location" at bounding box center [806, 87] width 74 height 12
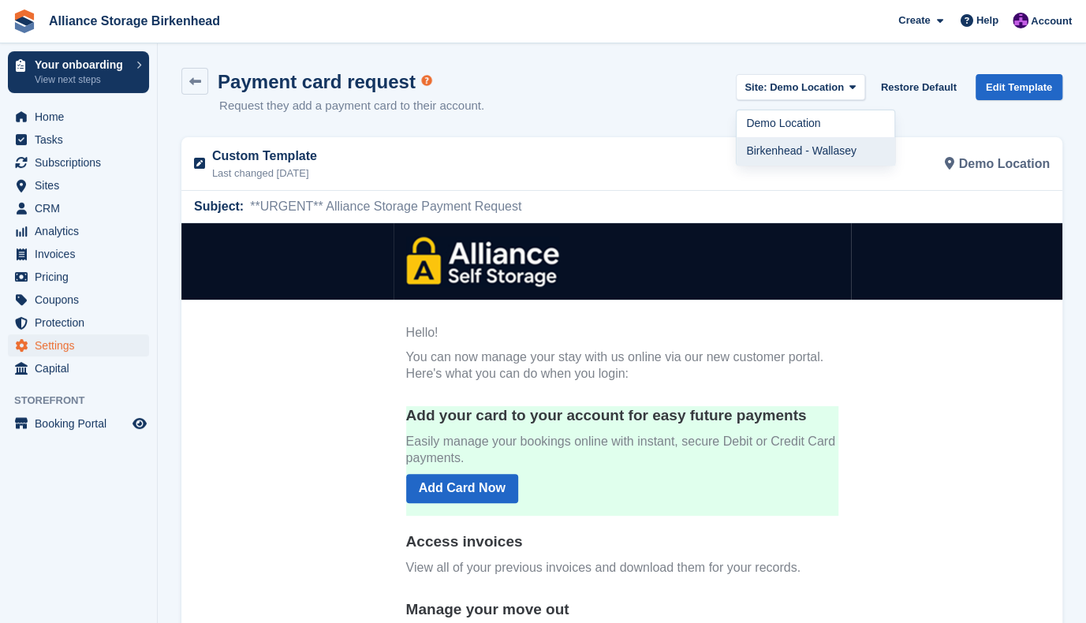
click at [809, 158] on link "Birkenhead - Wallasey" at bounding box center [815, 151] width 158 height 28
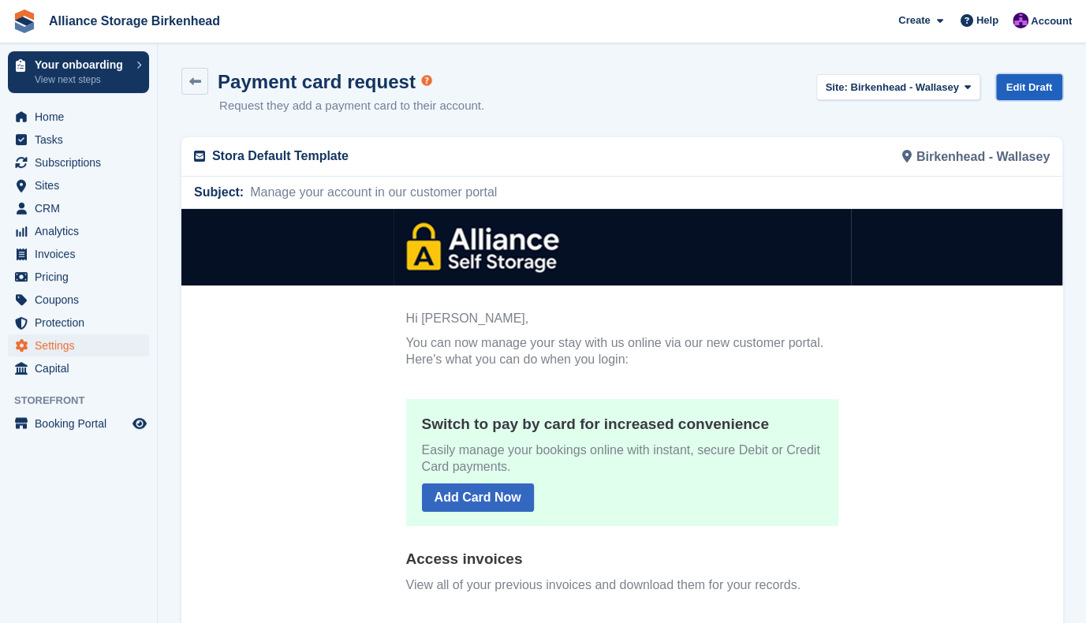
click at [1025, 92] on link "Edit Draft" at bounding box center [1029, 87] width 67 height 26
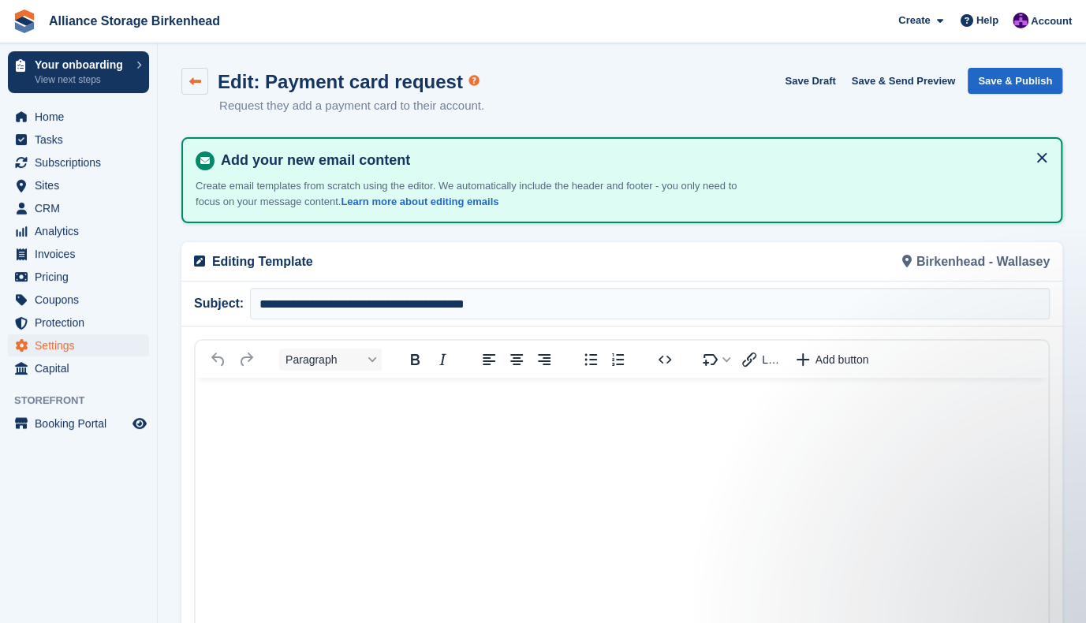
click at [189, 76] on icon at bounding box center [195, 82] width 12 height 12
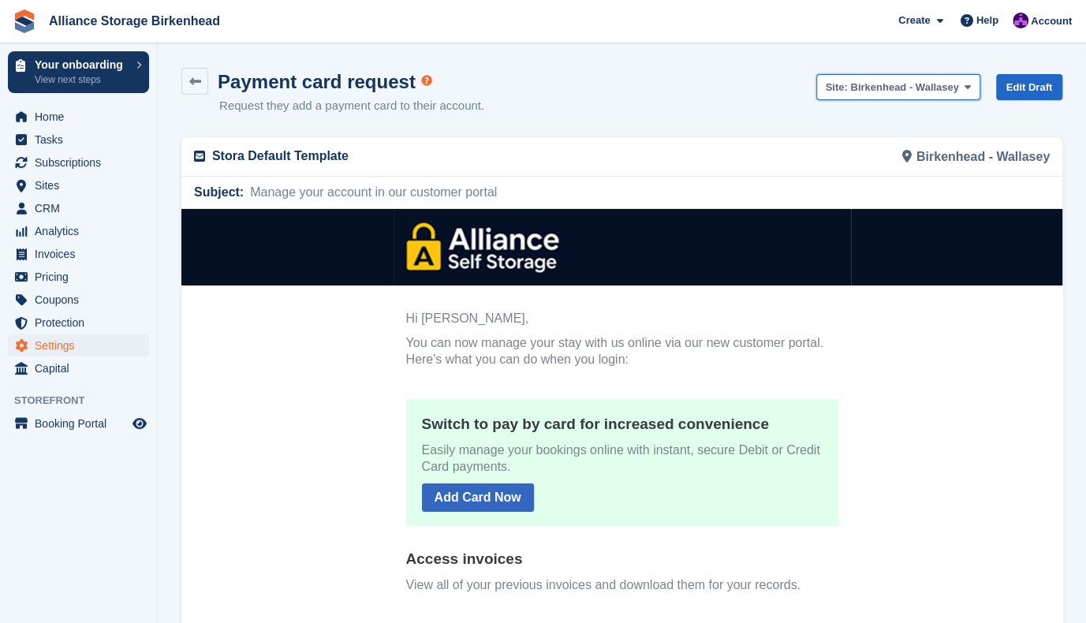
click at [933, 91] on span "Birkenhead - Wallasey" at bounding box center [904, 87] width 109 height 12
click at [888, 111] on link "Demo Location" at bounding box center [896, 124] width 158 height 28
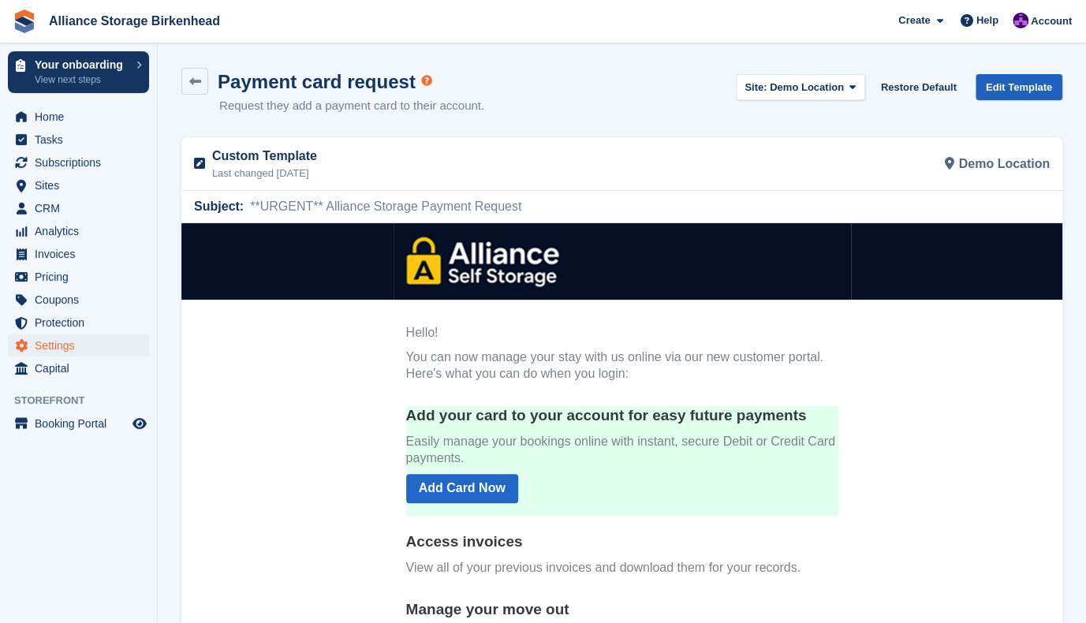
drag, startPoint x: 1028, startPoint y: 72, endPoint x: 1026, endPoint y: 80, distance: 8.2
click at [1028, 74] on div "Site: Demo Location Demo Location Birkenhead - Wallasey Restore Default Edit Te…" at bounding box center [898, 90] width 326 height 45
click at [1024, 84] on link "Edit Template" at bounding box center [1018, 87] width 87 height 26
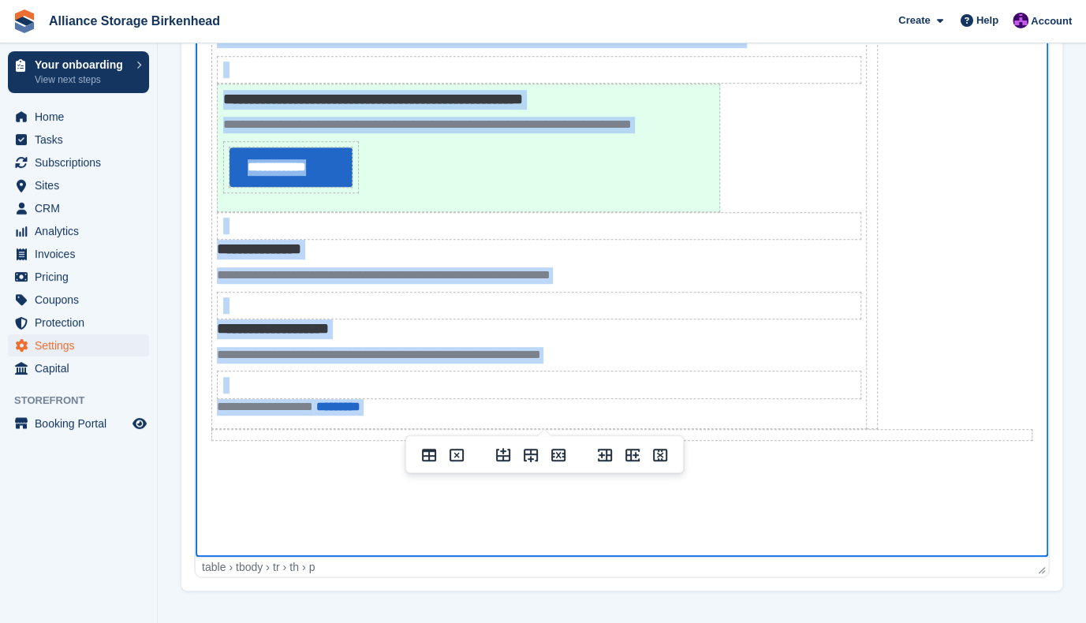
drag, startPoint x: 214, startPoint y: 16, endPoint x: 808, endPoint y: 575, distance: 815.3
click at [808, 557] on html "**********" at bounding box center [622, 271] width 852 height 571
copy body "**********"
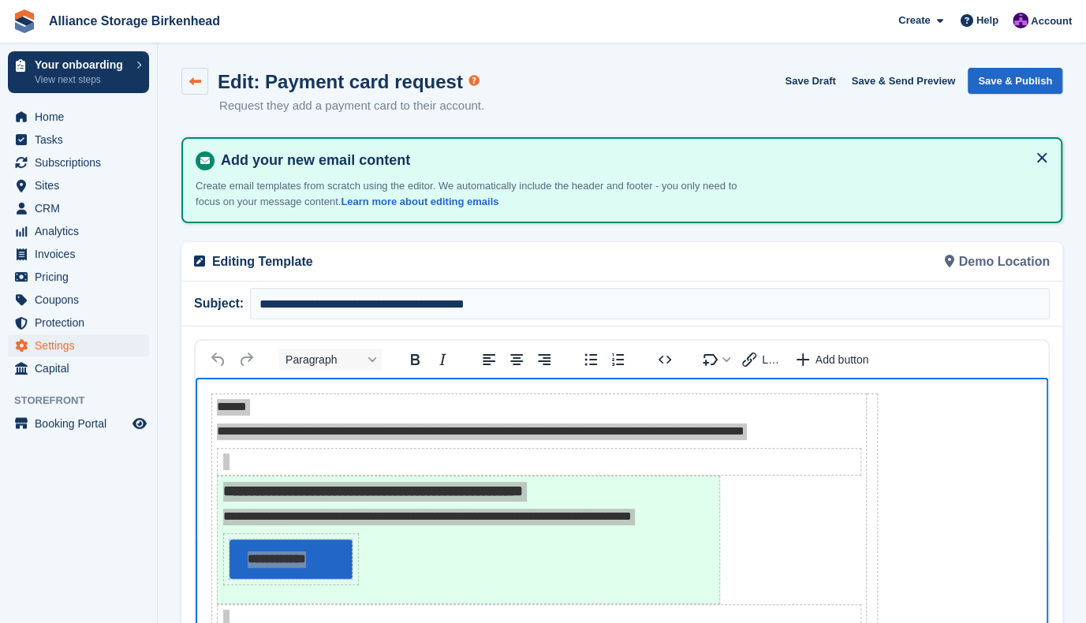
click at [197, 76] on icon at bounding box center [195, 82] width 12 height 12
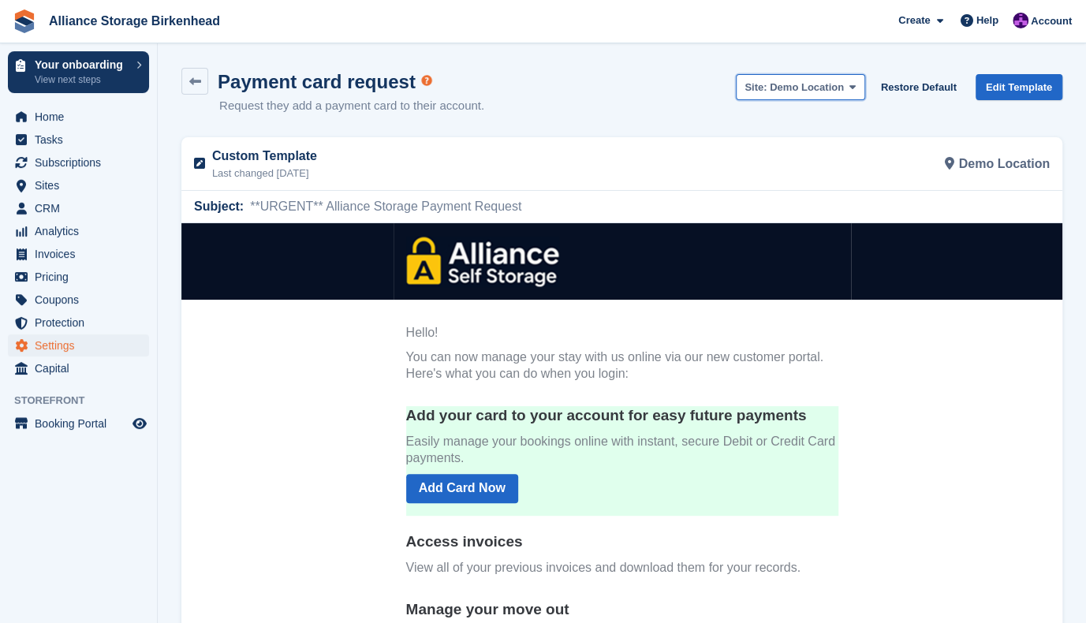
click at [817, 86] on span "Demo Location" at bounding box center [806, 87] width 74 height 12
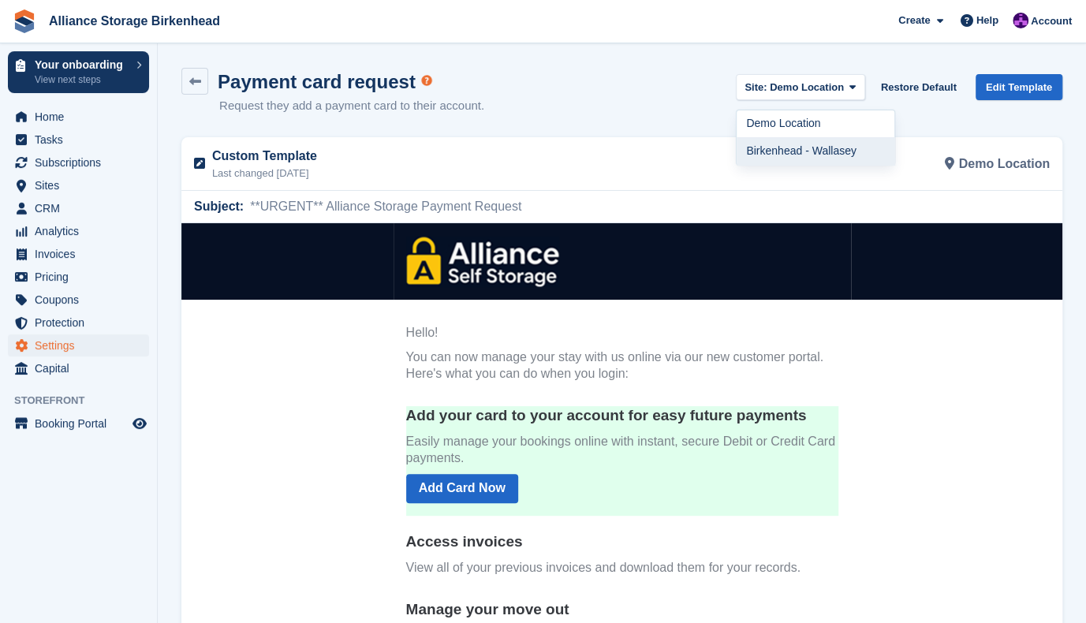
click at [810, 151] on link "Birkenhead - Wallasey" at bounding box center [815, 151] width 158 height 28
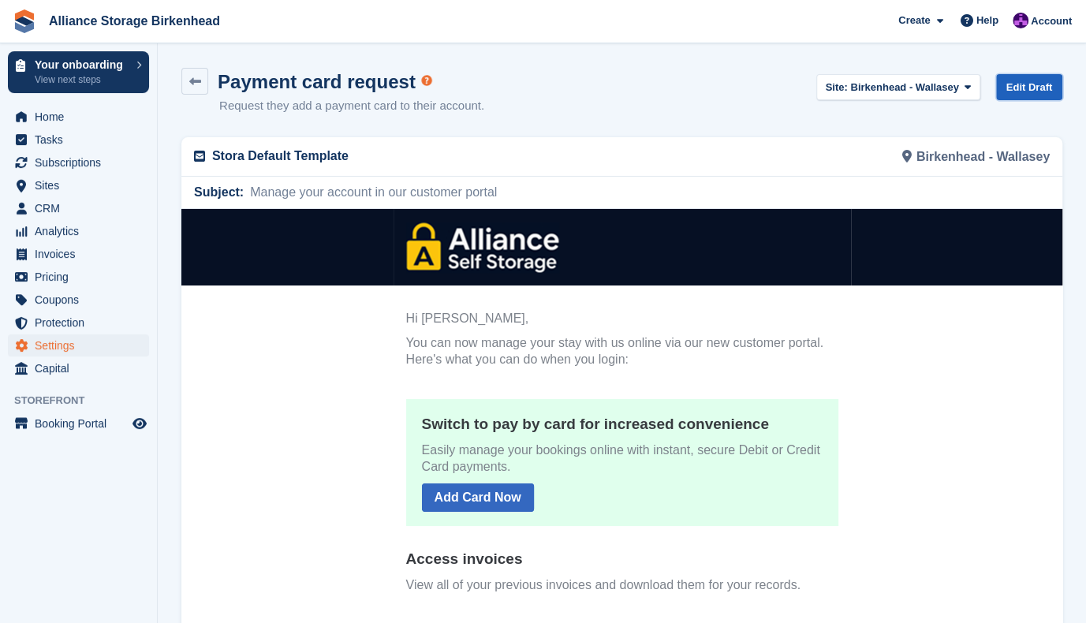
click at [1034, 89] on link "Edit Draft" at bounding box center [1029, 87] width 67 height 26
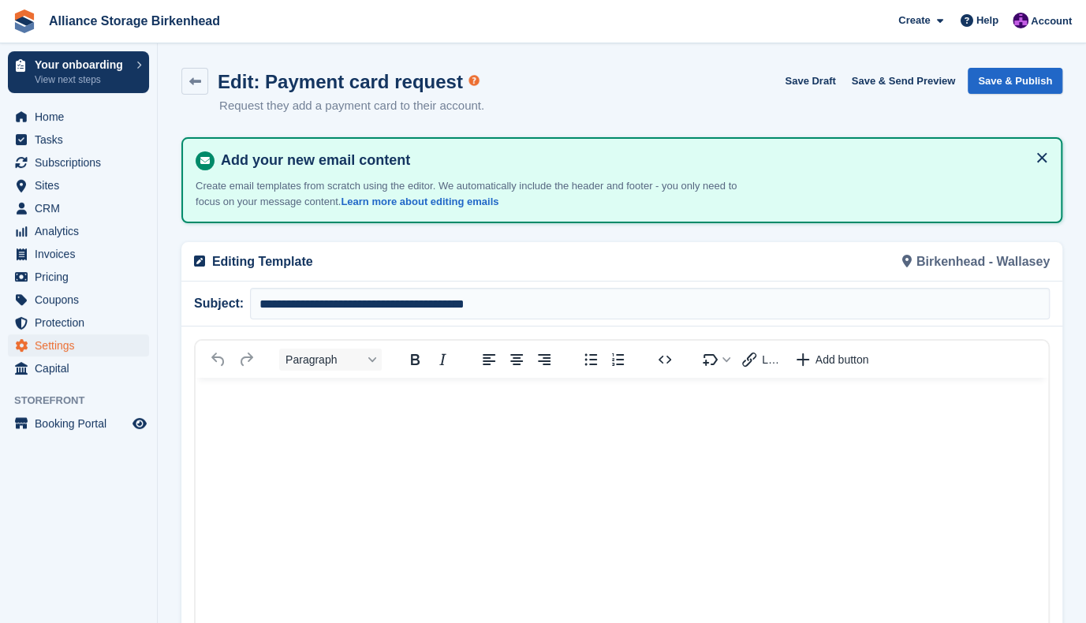
click at [295, 400] on p "Rich Text Area" at bounding box center [621, 401] width 821 height 17
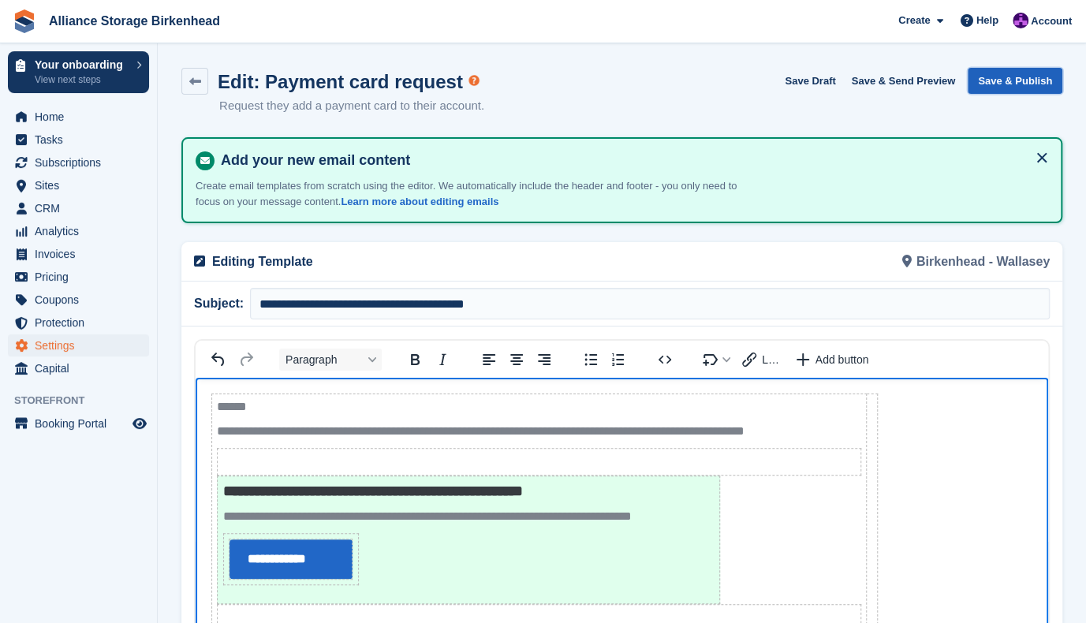
click at [1018, 83] on button "Save & Publish" at bounding box center [1014, 81] width 95 height 26
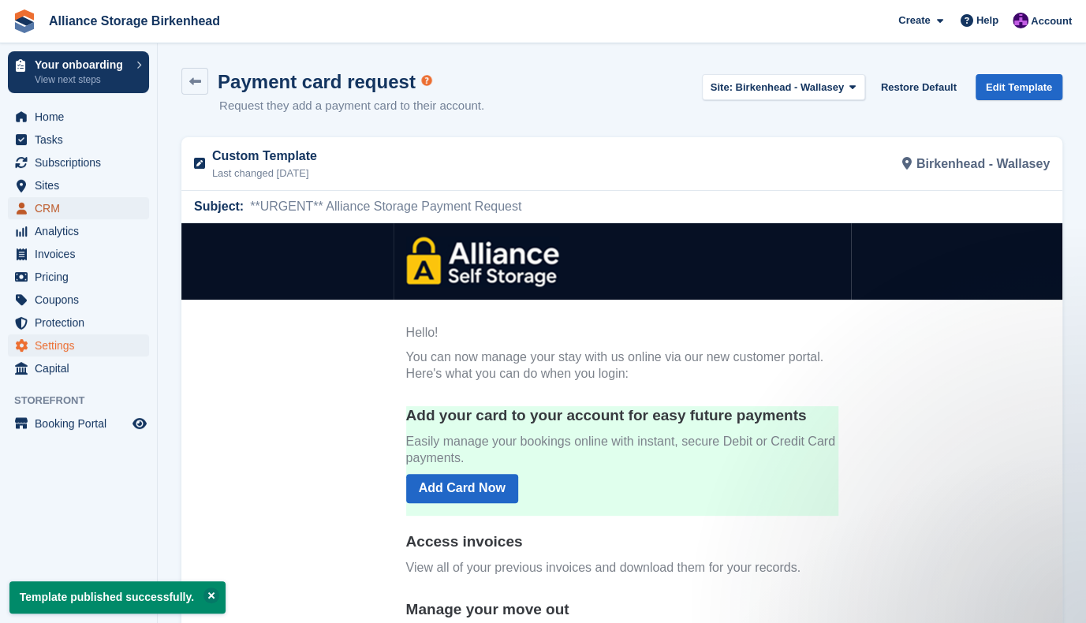
click at [80, 206] on span "CRM" at bounding box center [82, 208] width 95 height 22
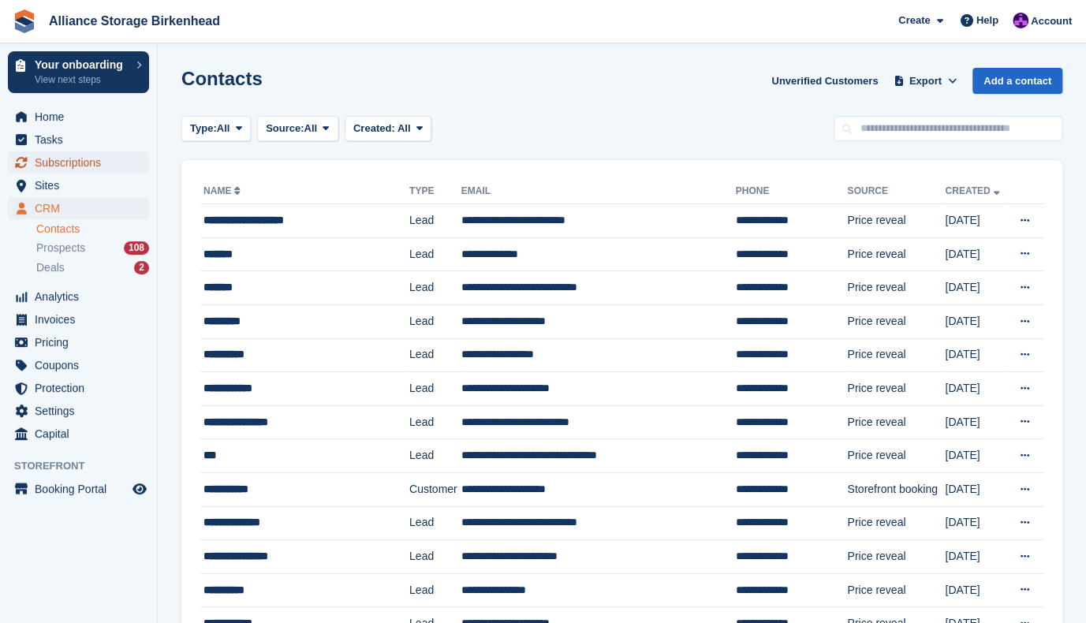
click at [87, 163] on span "Subscriptions" at bounding box center [82, 162] width 95 height 22
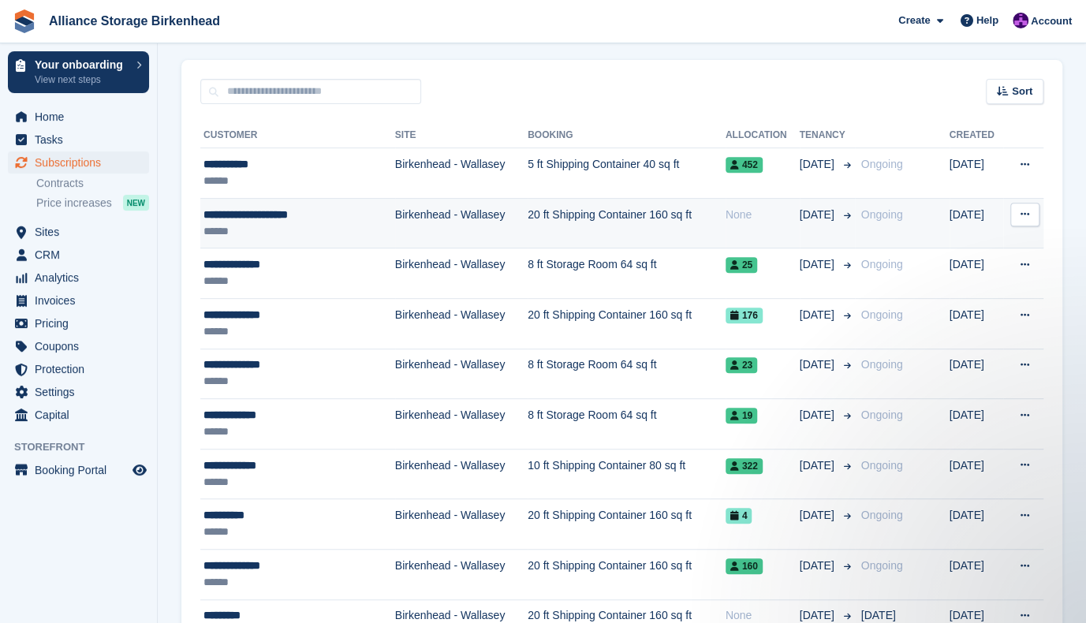
click at [672, 233] on td "20 ft Shipping Container 160 sq ft" at bounding box center [626, 223] width 198 height 50
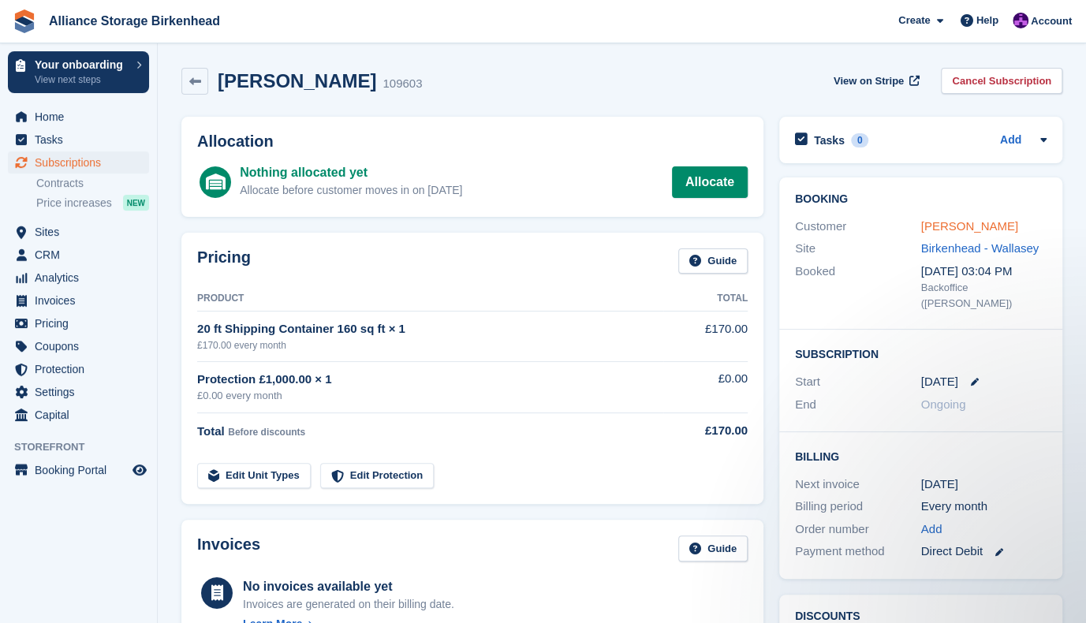
click at [1004, 225] on link "Rory MacLaren-Jackson" at bounding box center [969, 225] width 97 height 13
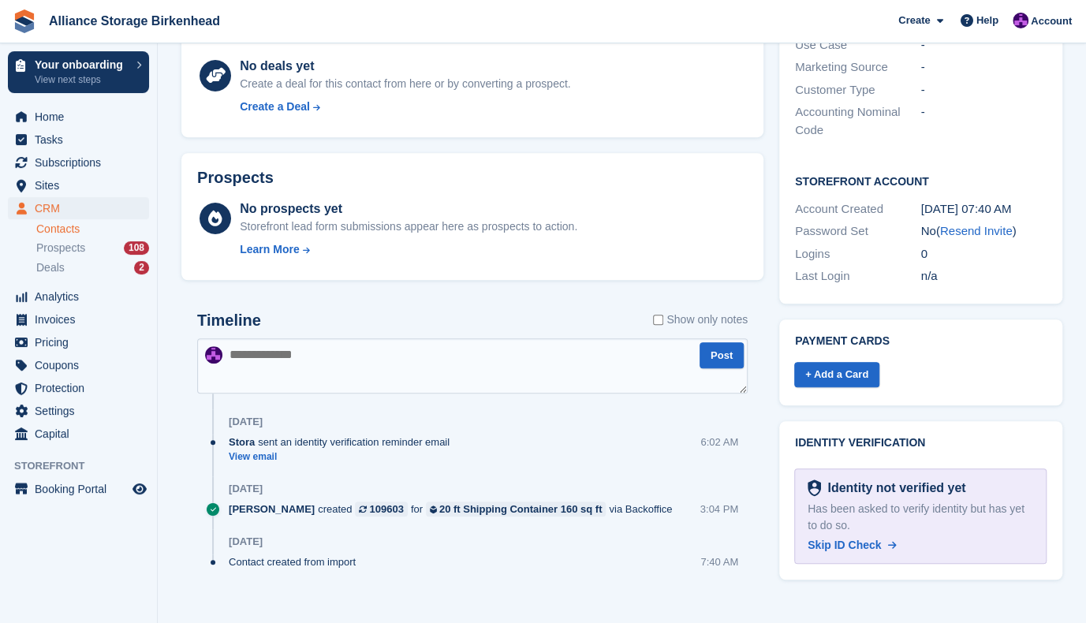
scroll to position [440, 0]
drag, startPoint x: 862, startPoint y: 531, endPoint x: 612, endPoint y: 105, distance: 493.6
click at [861, 538] on span "Skip ID Check" at bounding box center [843, 544] width 73 height 13
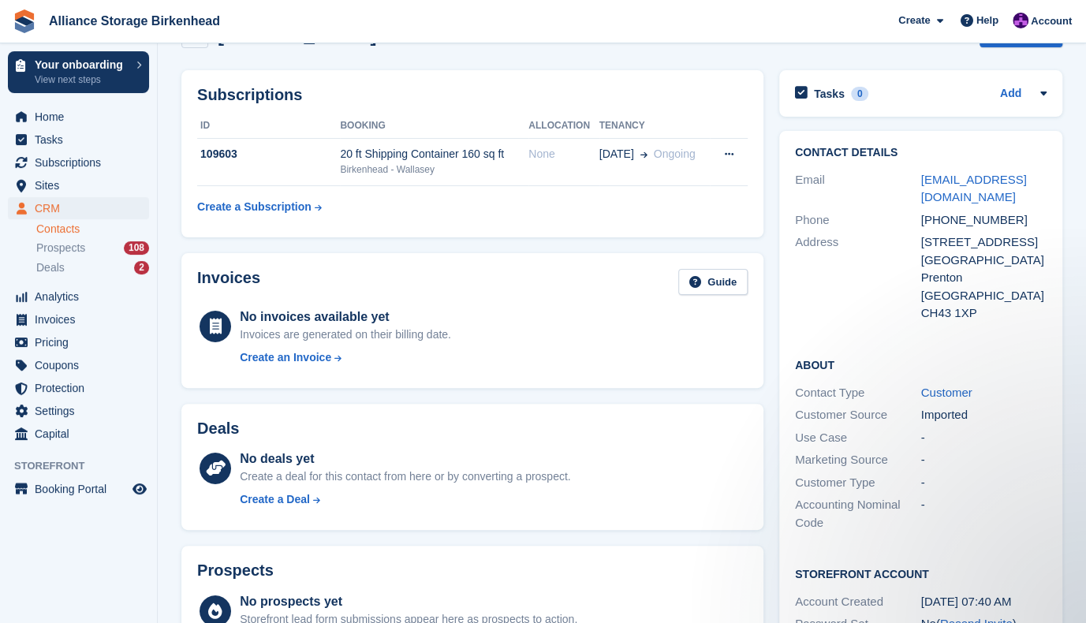
scroll to position [0, 0]
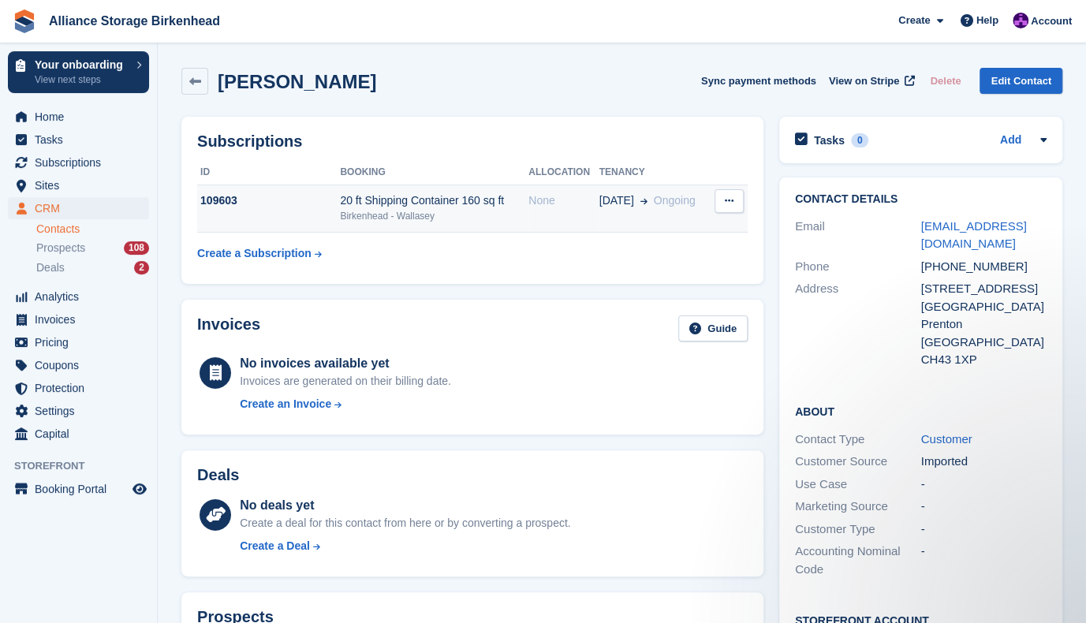
click at [441, 218] on div "Birkenhead - Wallasey" at bounding box center [434, 216] width 188 height 14
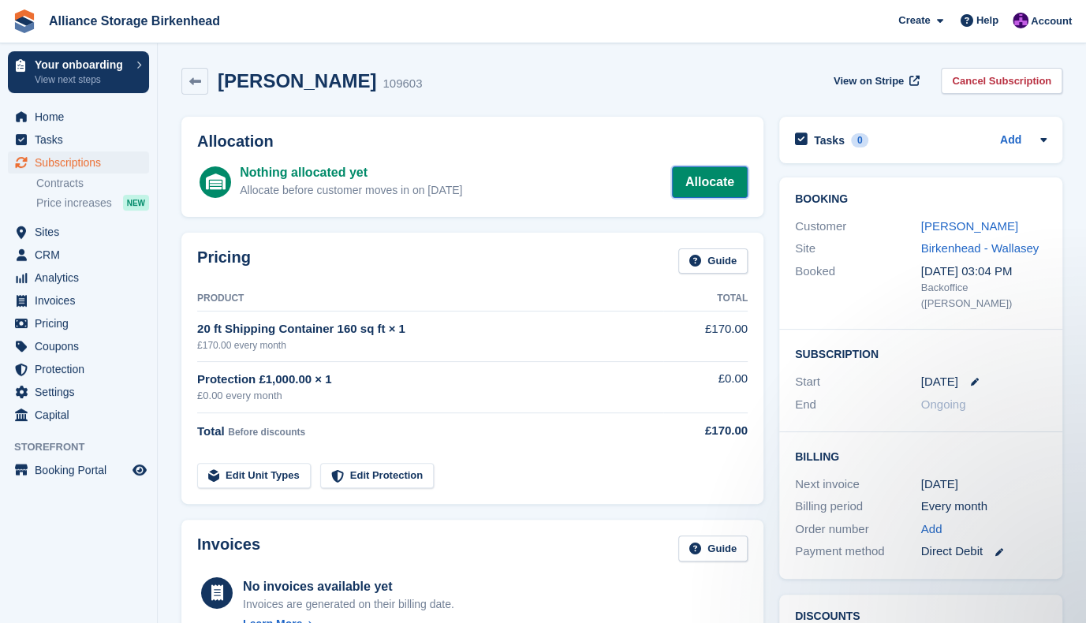
click at [705, 177] on link "Allocate" at bounding box center [710, 182] width 76 height 32
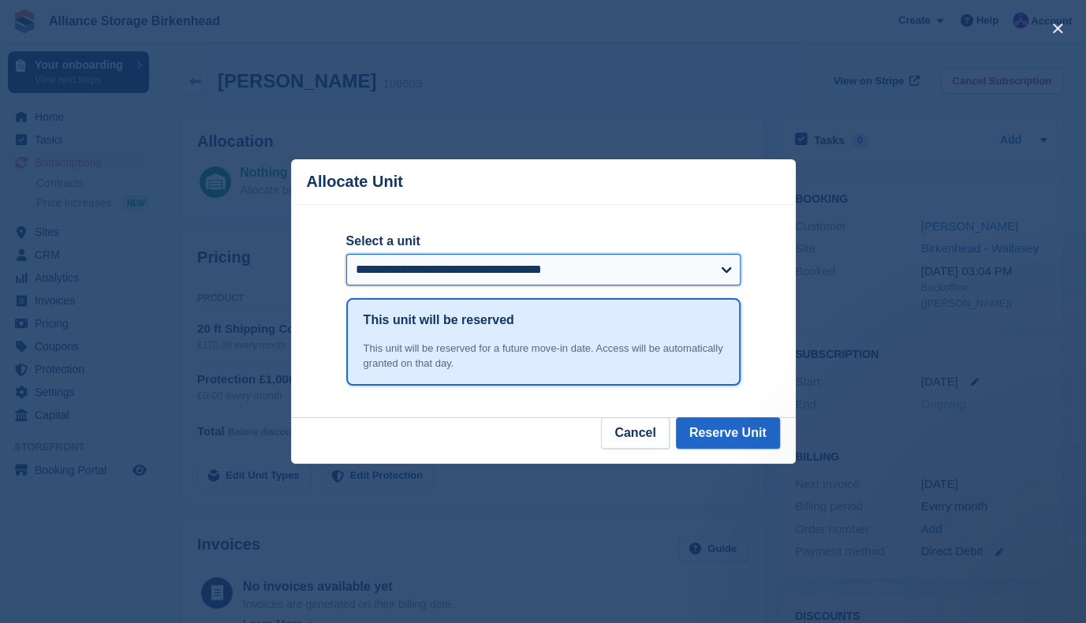
click at [632, 263] on select "**********" at bounding box center [543, 270] width 394 height 32
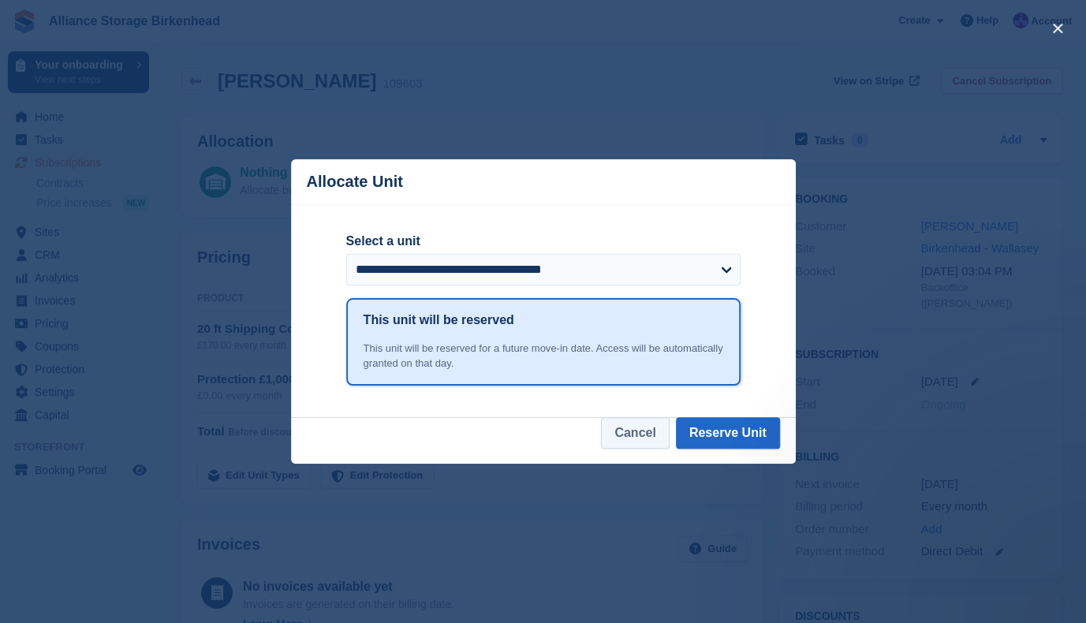
click at [662, 441] on button "Cancel" at bounding box center [635, 433] width 68 height 32
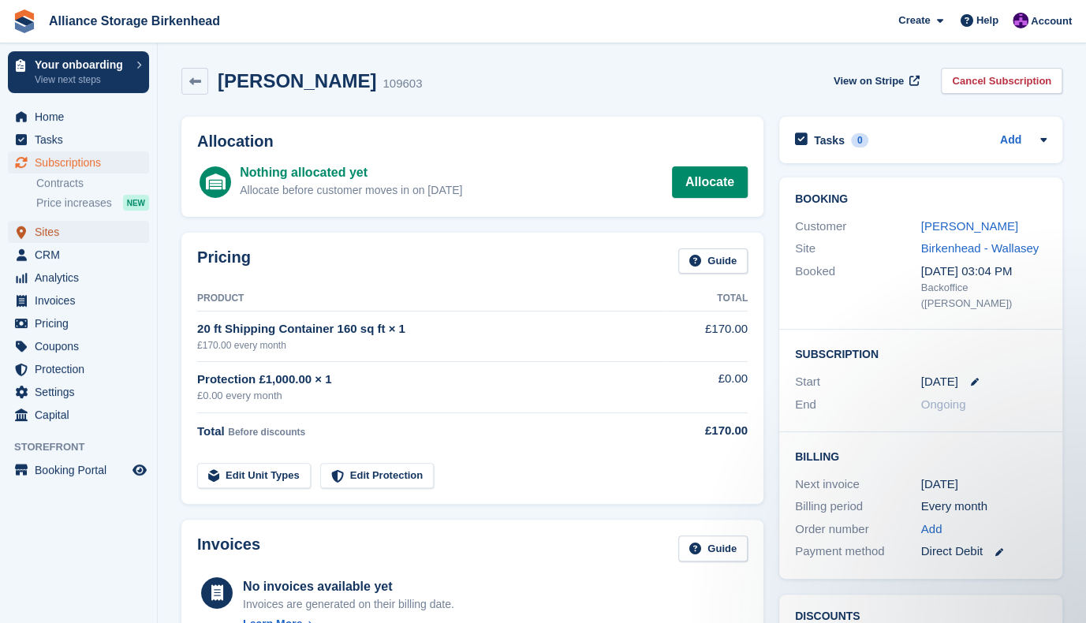
click at [74, 233] on span "Sites" at bounding box center [82, 232] width 95 height 22
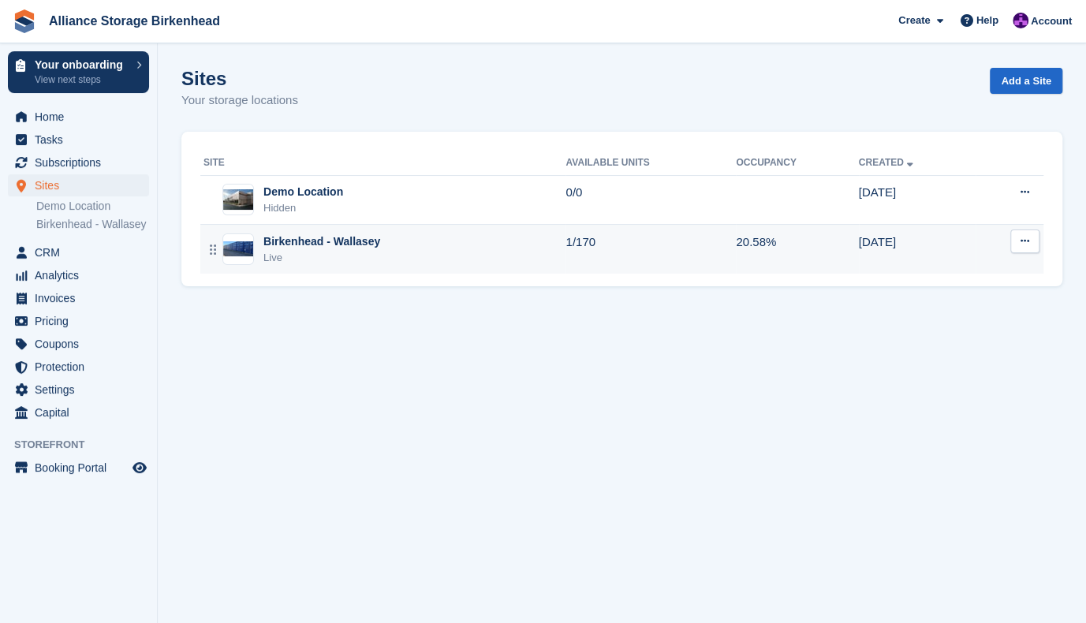
click at [359, 244] on div "Birkenhead - Wallasey" at bounding box center [321, 241] width 117 height 17
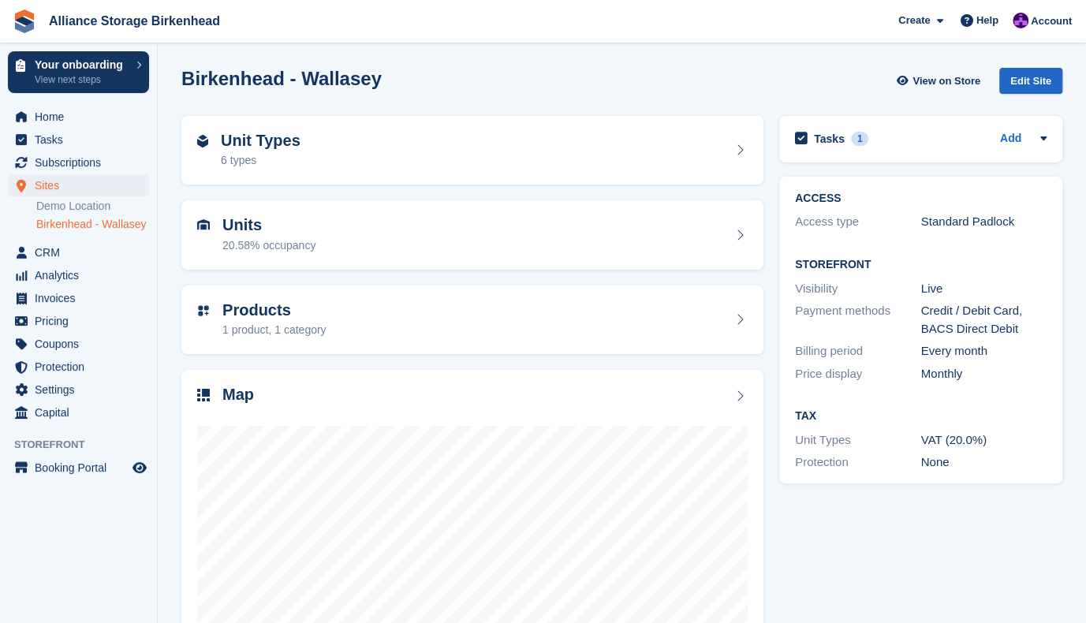
click at [479, 400] on div "Map" at bounding box center [472, 395] width 550 height 21
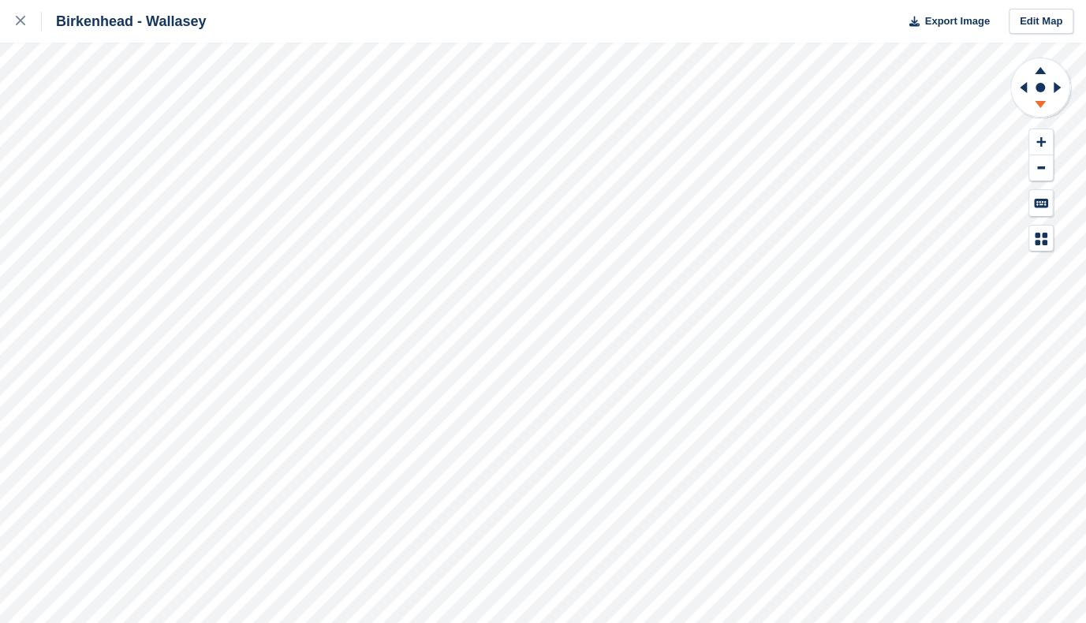
click at [1036, 99] on icon at bounding box center [1039, 107] width 41 height 20
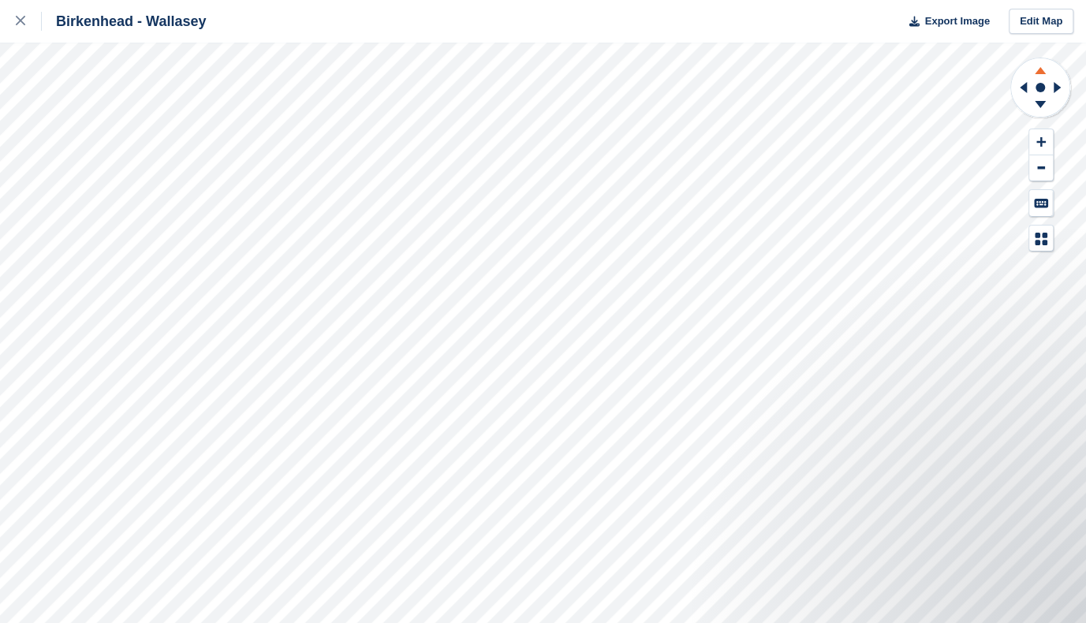
click at [1041, 72] on icon at bounding box center [1039, 70] width 11 height 7
click at [1042, 150] on button at bounding box center [1041, 142] width 24 height 26
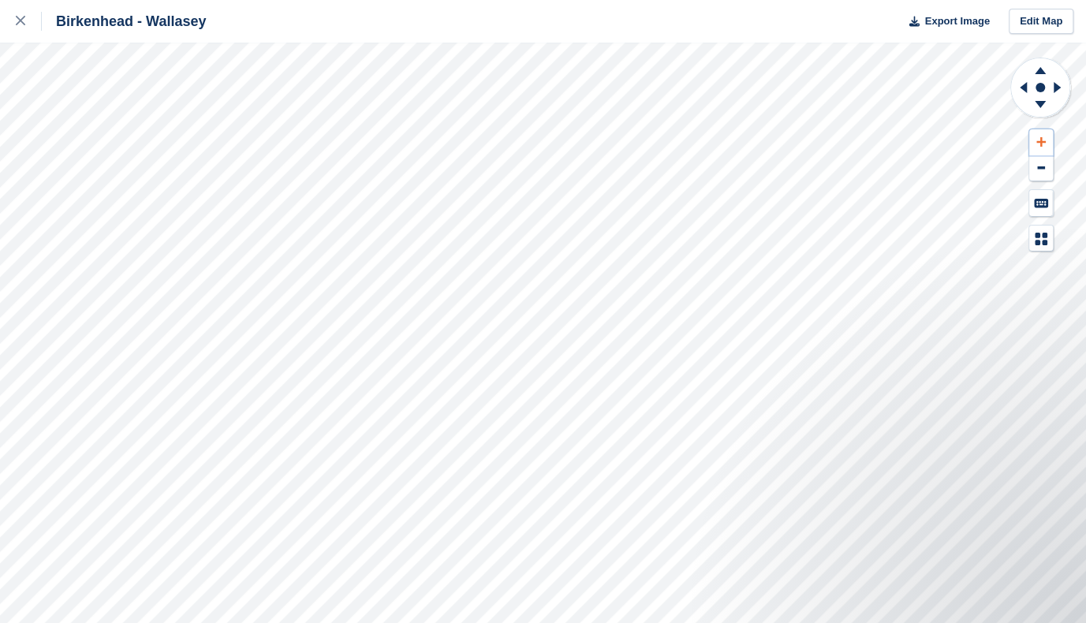
click at [1042, 150] on button at bounding box center [1041, 142] width 24 height 26
click at [1040, 102] on icon at bounding box center [1039, 104] width 11 height 7
click at [1041, 63] on icon at bounding box center [1039, 68] width 41 height 20
click at [1023, 84] on icon at bounding box center [1021, 87] width 20 height 41
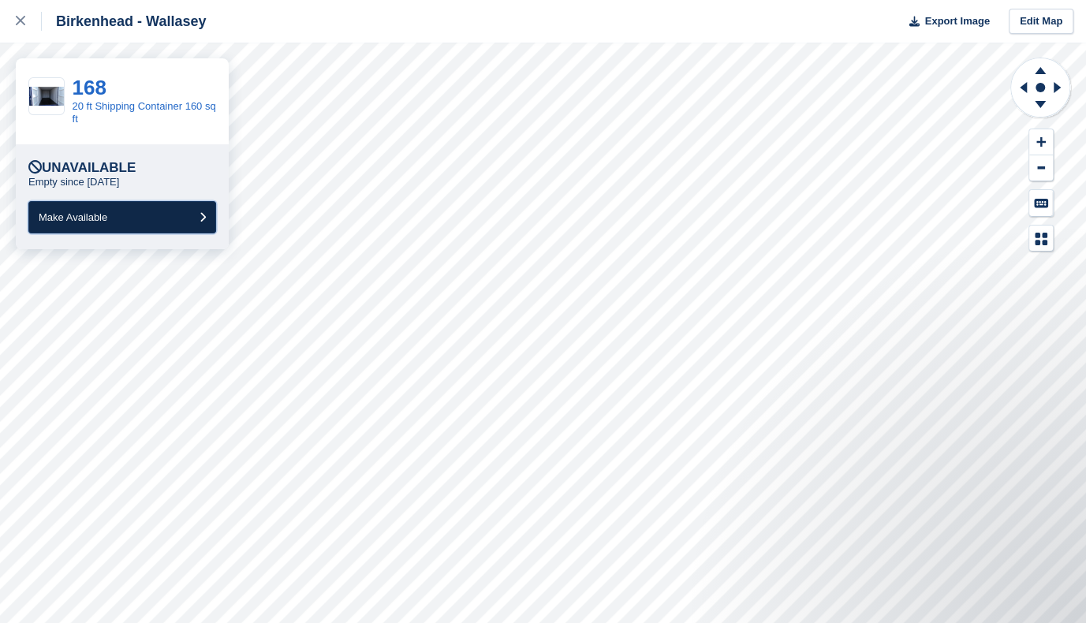
click at [88, 225] on button "Make Available" at bounding box center [122, 217] width 188 height 32
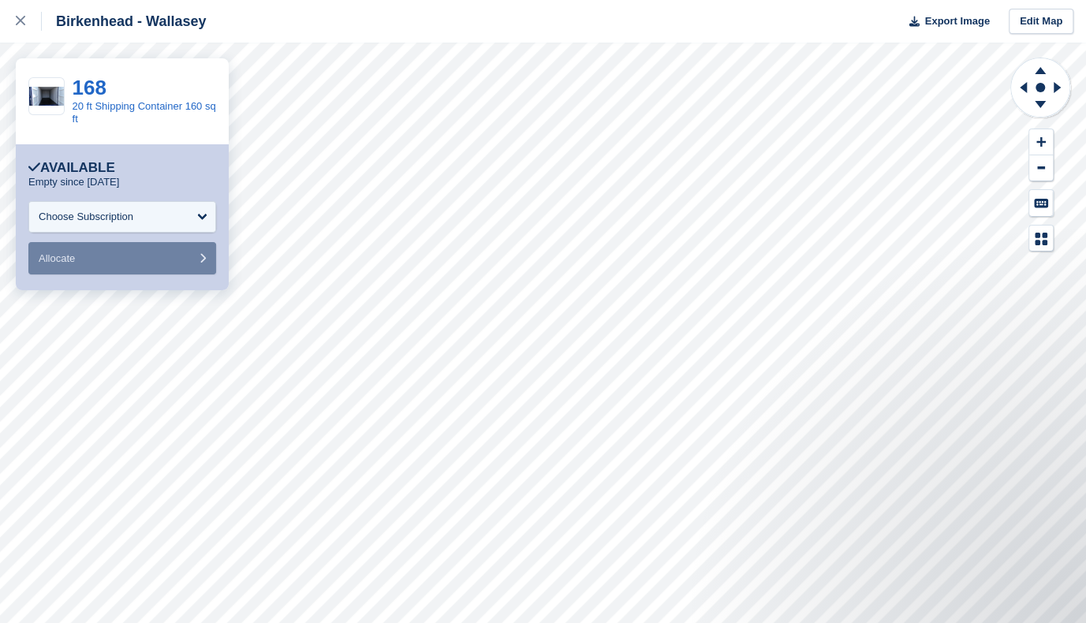
click at [91, 225] on div "Choose Subscription" at bounding box center [122, 217] width 188 height 32
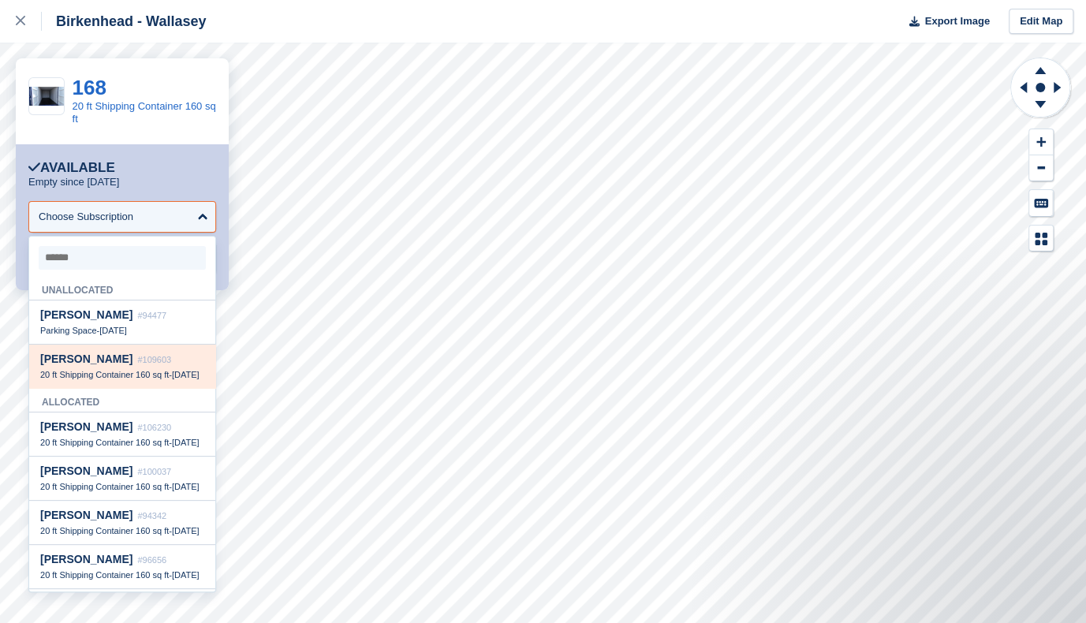
click at [113, 366] on div "Rory MacLaren-Jackson #109603" at bounding box center [122, 358] width 164 height 13
select select "******"
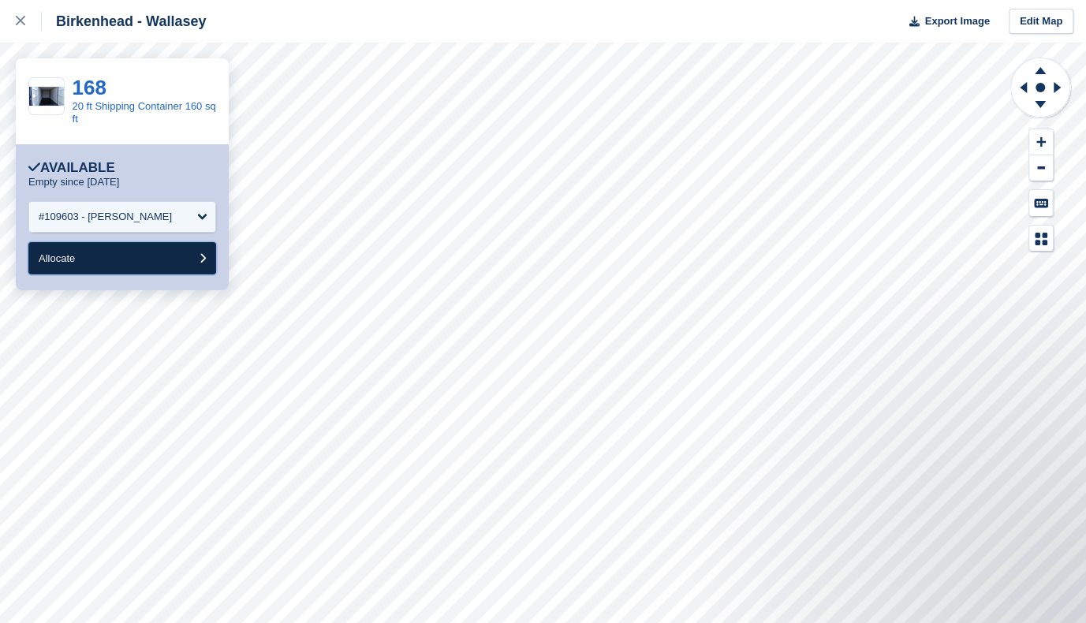
click at [123, 256] on button "Allocate" at bounding box center [122, 258] width 188 height 32
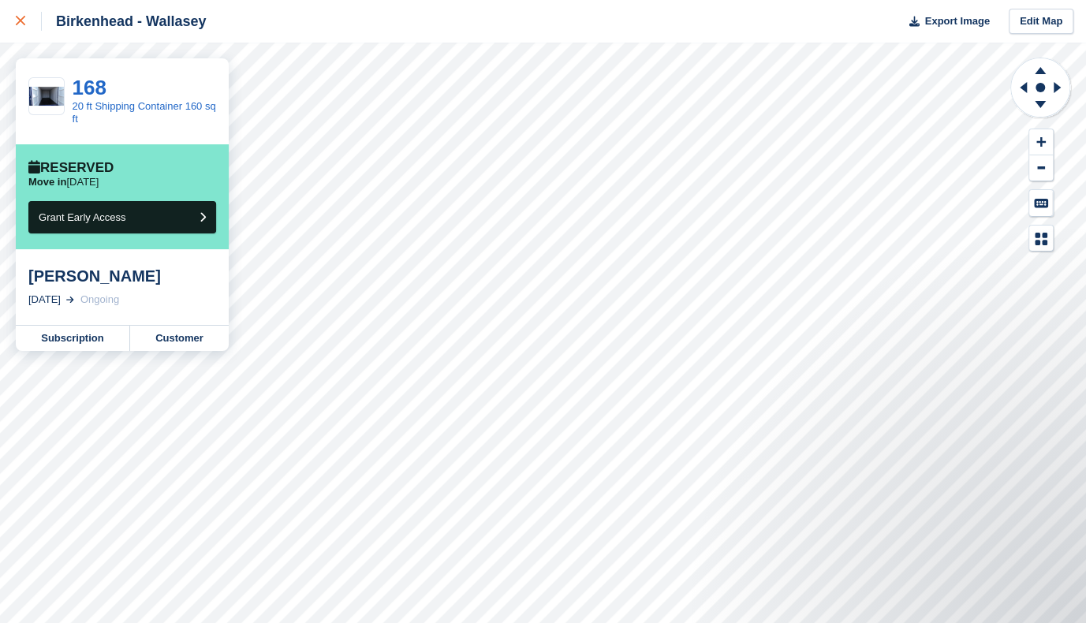
click at [24, 24] on icon at bounding box center [20, 20] width 9 height 9
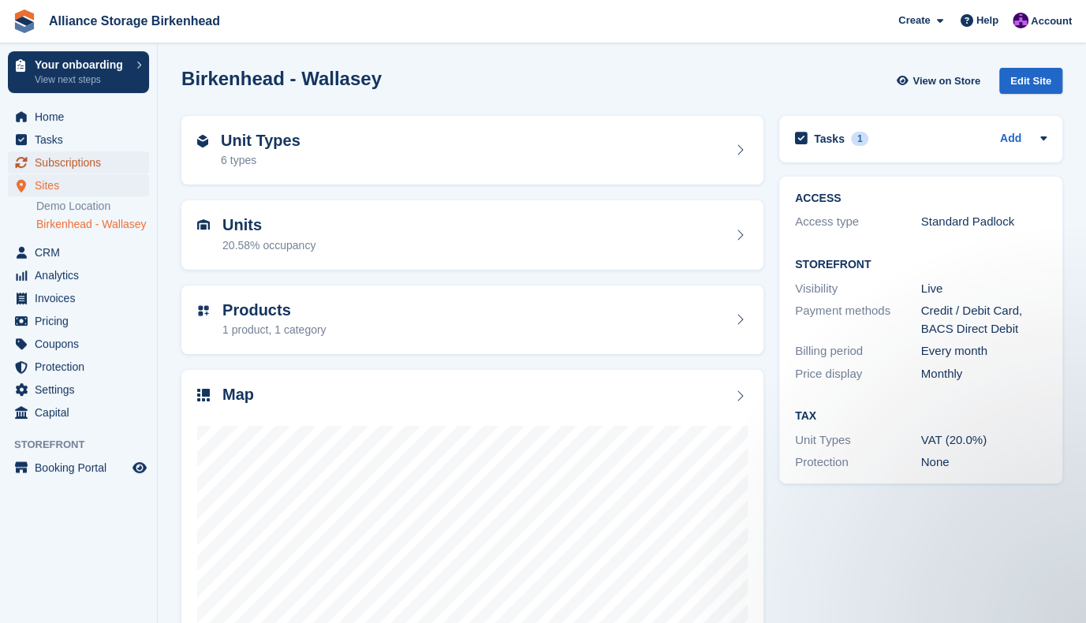
click at [122, 162] on span "Subscriptions" at bounding box center [82, 162] width 95 height 22
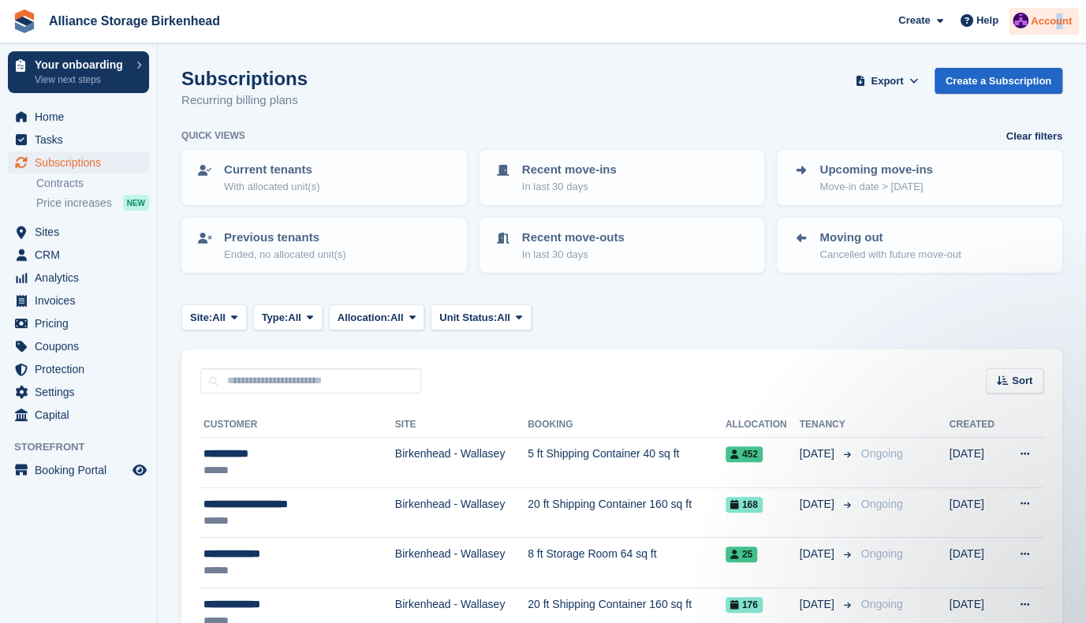
click at [1058, 25] on span "Account" at bounding box center [1050, 21] width 41 height 16
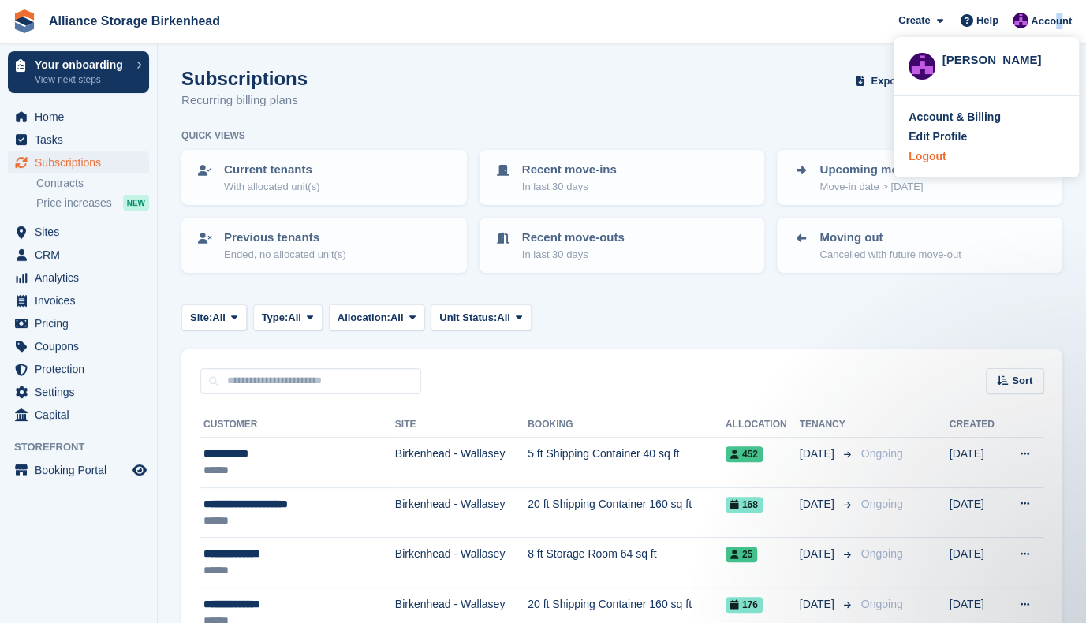
click at [944, 162] on div "Logout" at bounding box center [985, 156] width 155 height 17
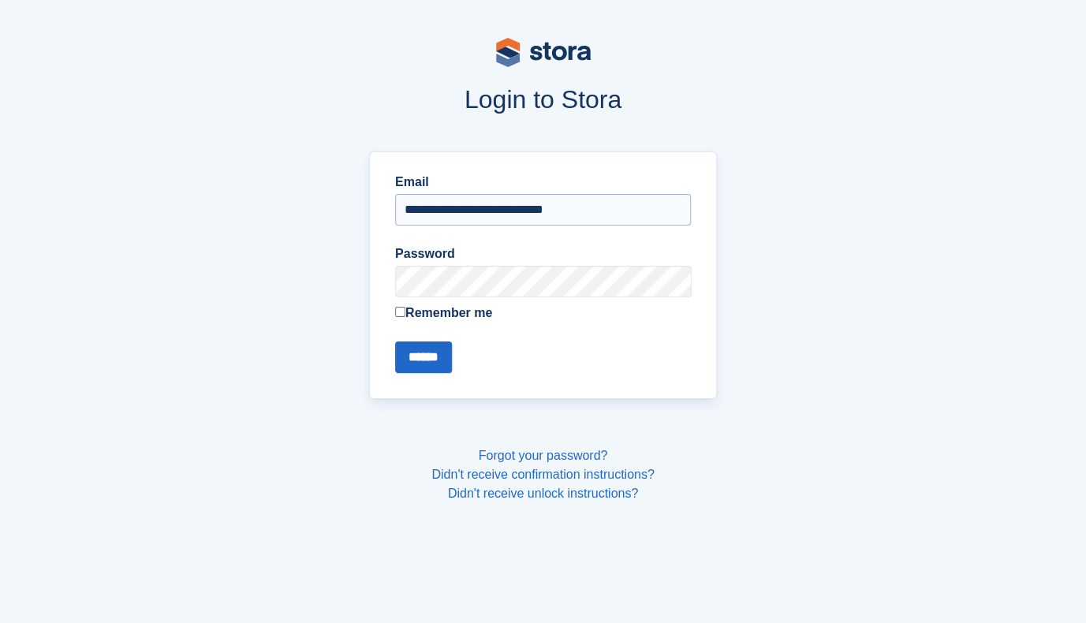
click at [612, 205] on input "**********" at bounding box center [543, 210] width 296 height 32
type input "**********"
click at [419, 363] on input "******" at bounding box center [423, 357] width 57 height 32
